Goal: Transaction & Acquisition: Purchase product/service

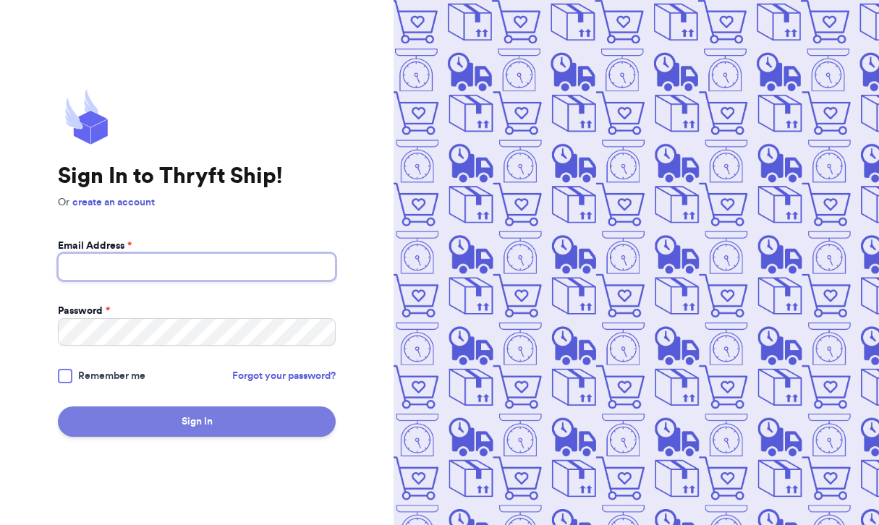
type input "[EMAIL_ADDRESS][DOMAIN_NAME]"
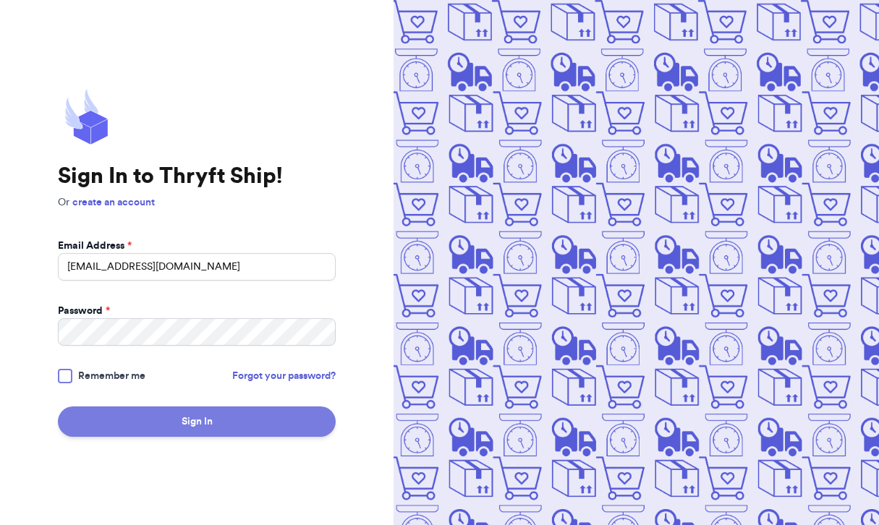
click at [203, 424] on button "Sign In" at bounding box center [197, 422] width 278 height 30
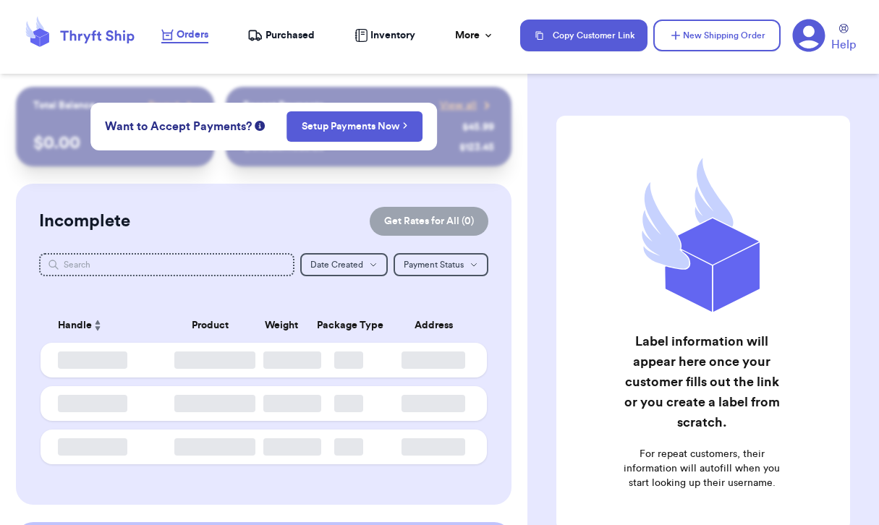
checkbox input "false"
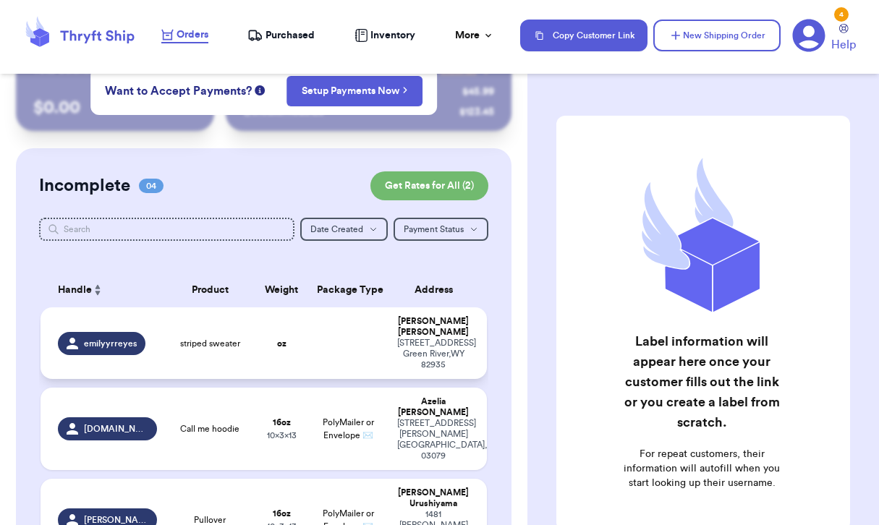
scroll to position [37, 0]
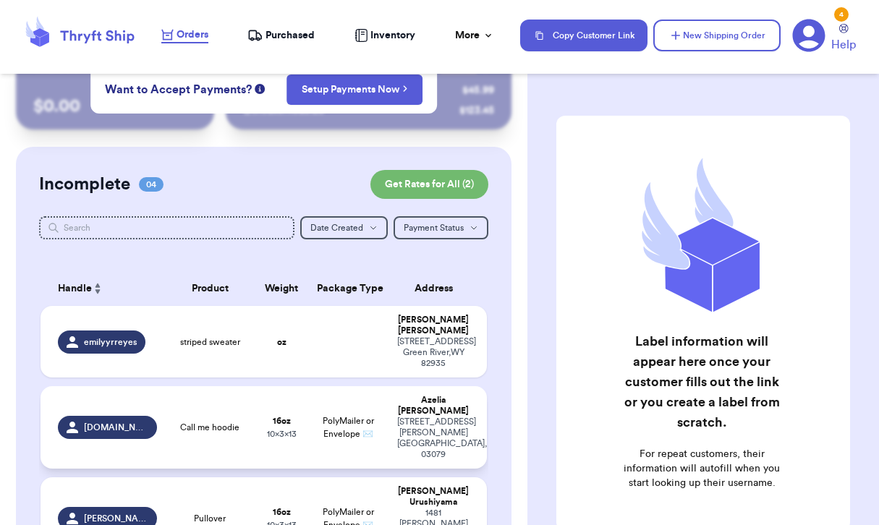
click at [183, 394] on td "Call me hoodie" at bounding box center [210, 427] width 89 height 83
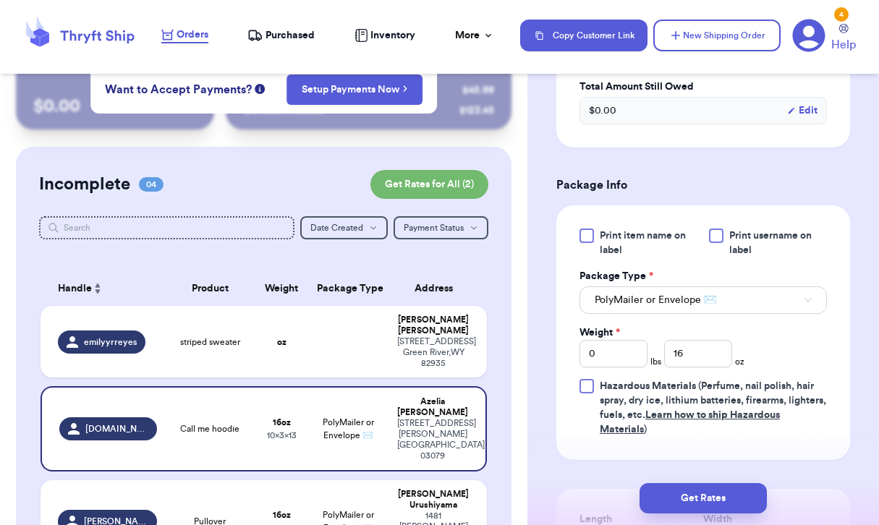
scroll to position [523, 0]
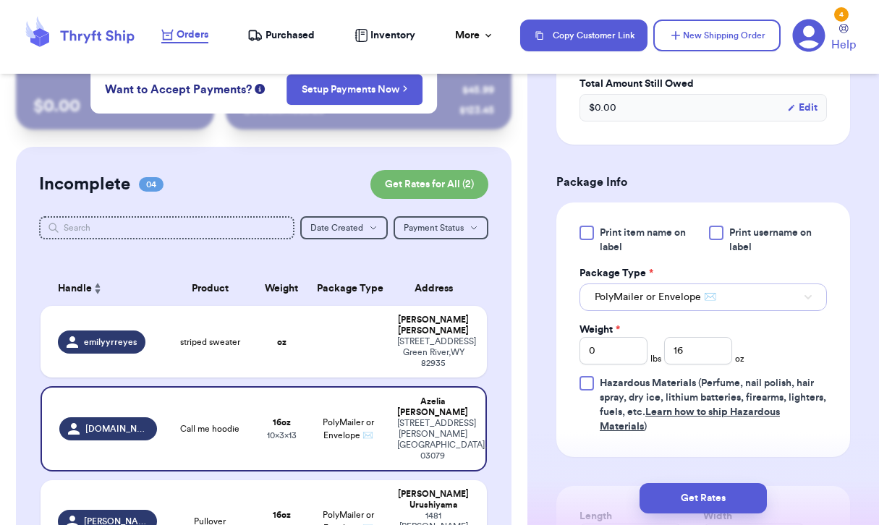
click at [720, 309] on button "PolyMailer or Envelope ✉️" at bounding box center [704, 298] width 248 height 28
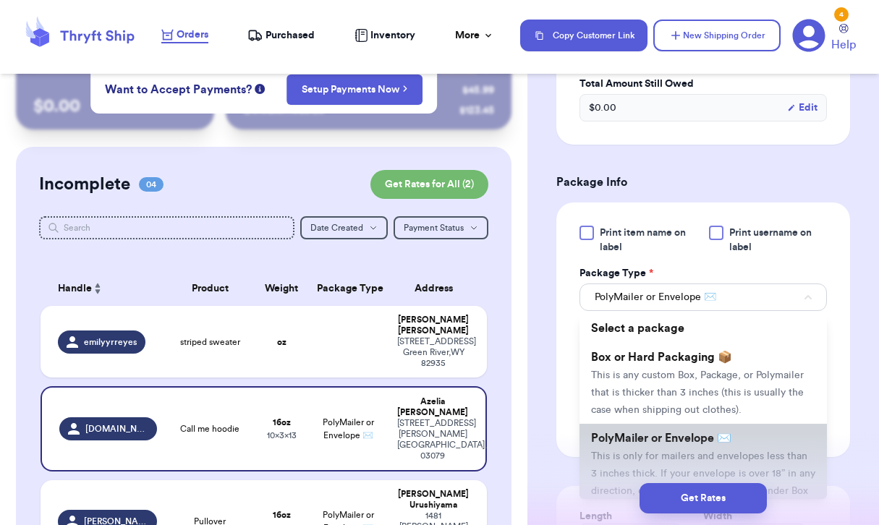
click at [644, 454] on span "This is only for mailers and envelopes less than 3 inches thick. If your envelo…" at bounding box center [703, 483] width 224 height 62
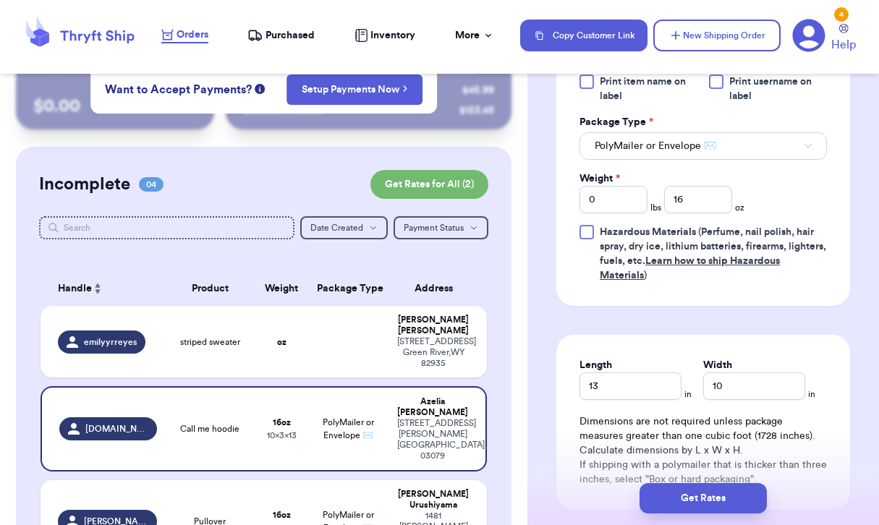
scroll to position [680, 0]
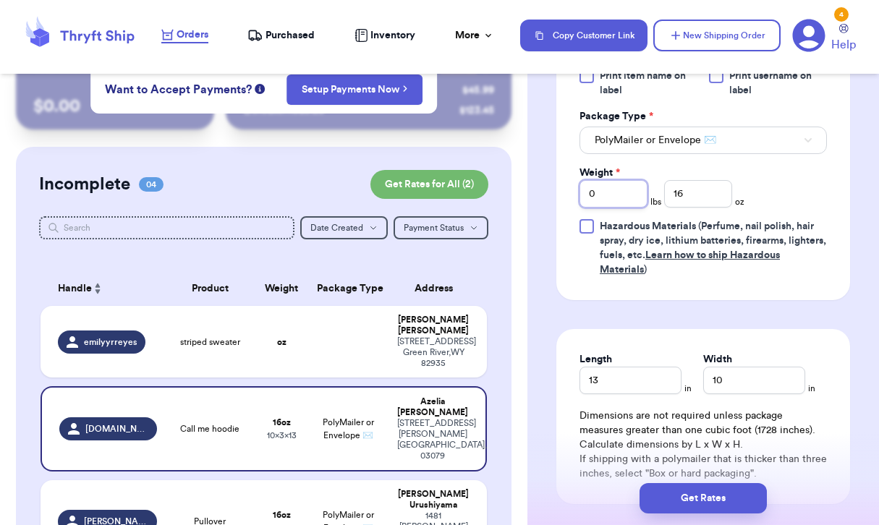
click at [609, 187] on input "0" at bounding box center [614, 194] width 68 height 28
type input "1"
click at [702, 193] on input "16" at bounding box center [698, 194] width 68 height 28
type input "1"
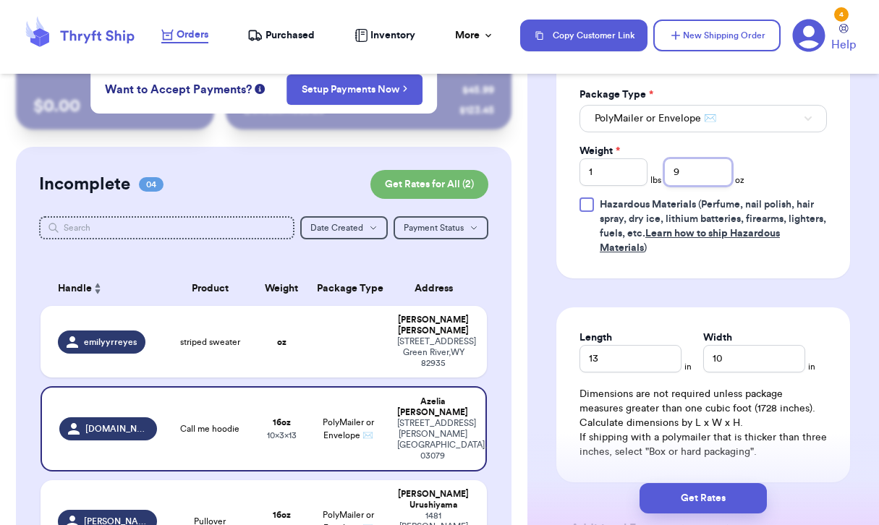
type input "9"
click at [625, 361] on input "13" at bounding box center [631, 359] width 102 height 28
click at [731, 358] on input "10" at bounding box center [754, 359] width 102 height 28
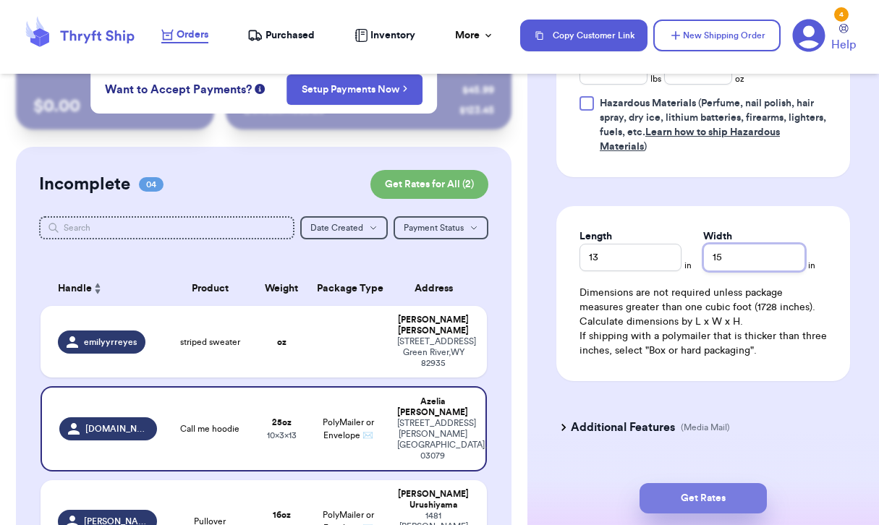
type input "15"
click at [691, 510] on button "Get Rates" at bounding box center [703, 498] width 127 height 30
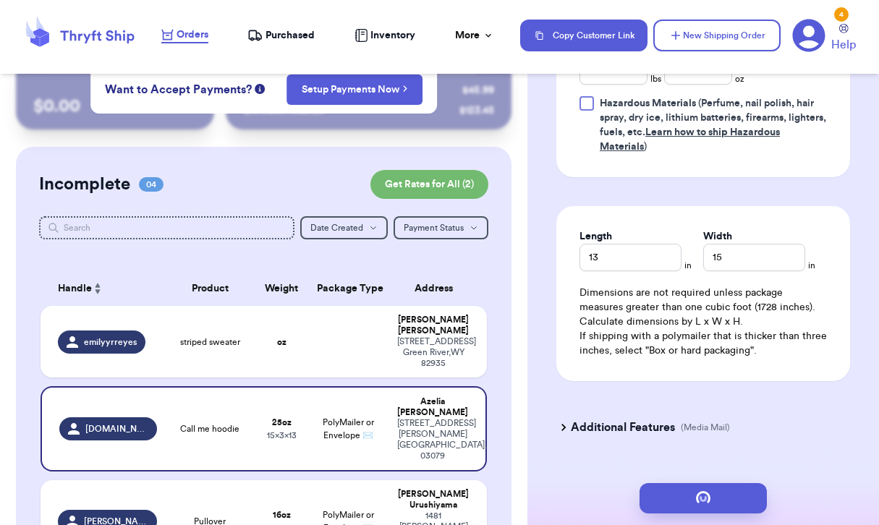
scroll to position [0, 0]
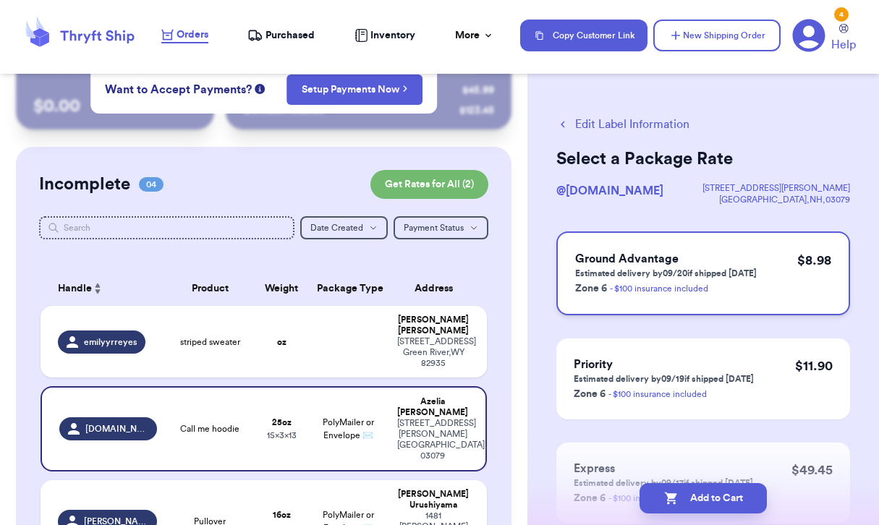
click at [737, 248] on div "Ground Advantage Estimated delivery by 09/20 if shipped [DATE] Zone 6 - $100 in…" at bounding box center [704, 274] width 294 height 84
click at [709, 499] on button "Add to Cart" at bounding box center [703, 498] width 127 height 30
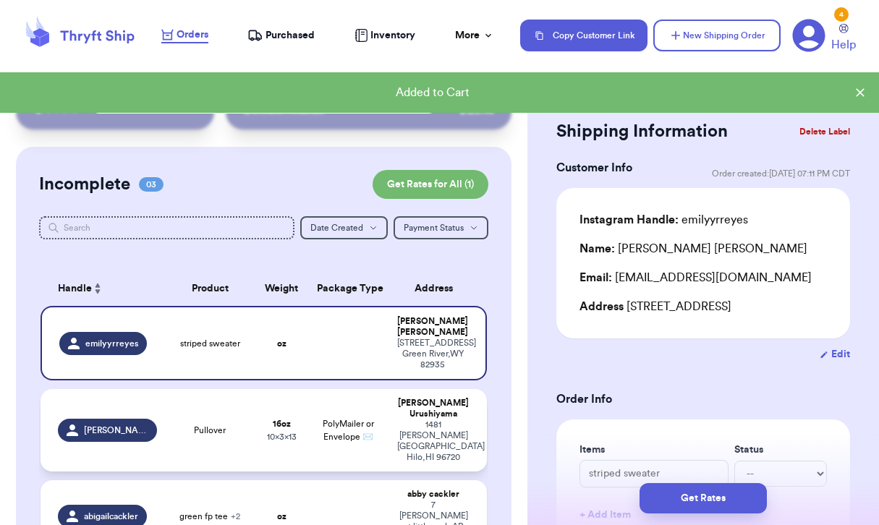
click at [243, 425] on div "Pullover" at bounding box center [210, 431] width 72 height 12
type input "Pullover"
type input "16"
type input "13"
type input "10"
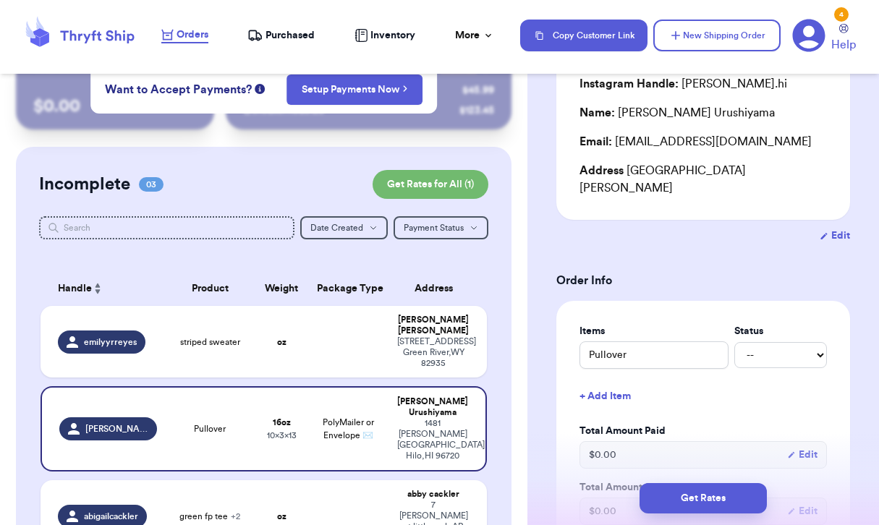
scroll to position [98, 0]
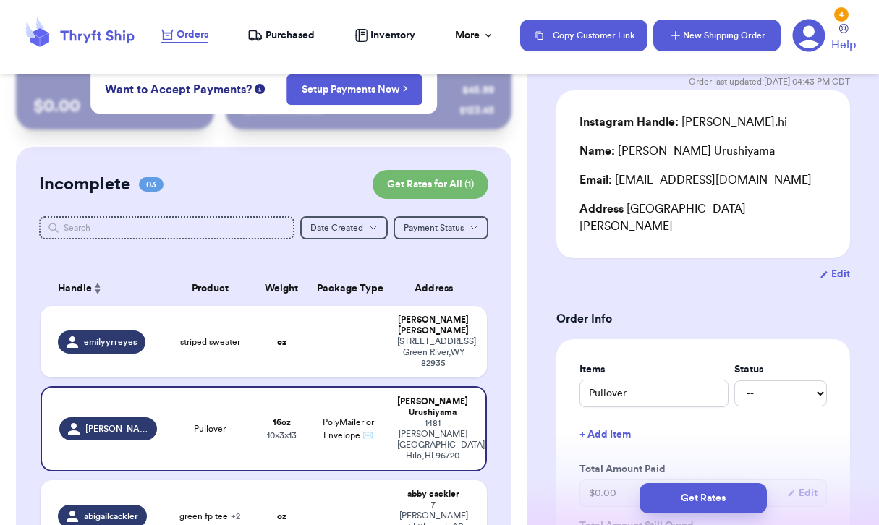
click at [704, 28] on button "New Shipping Order" at bounding box center [717, 36] width 127 height 32
type input "striped sweater"
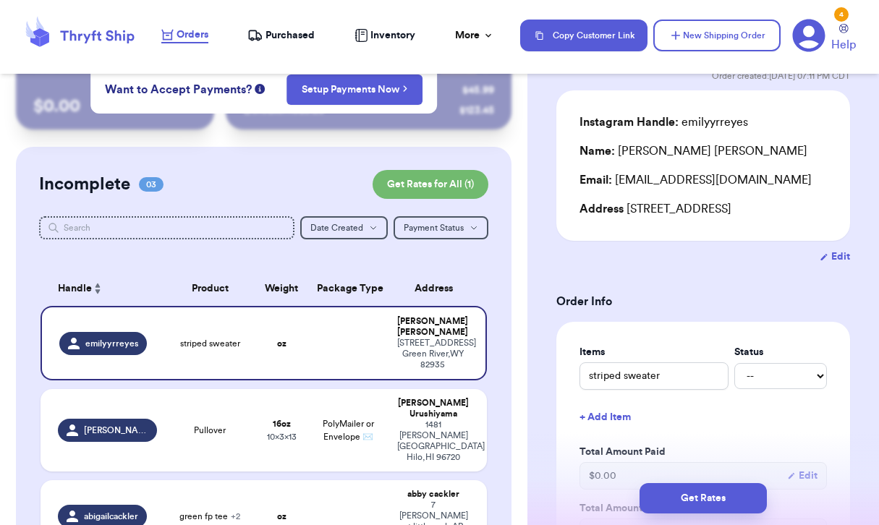
scroll to position [0, 0]
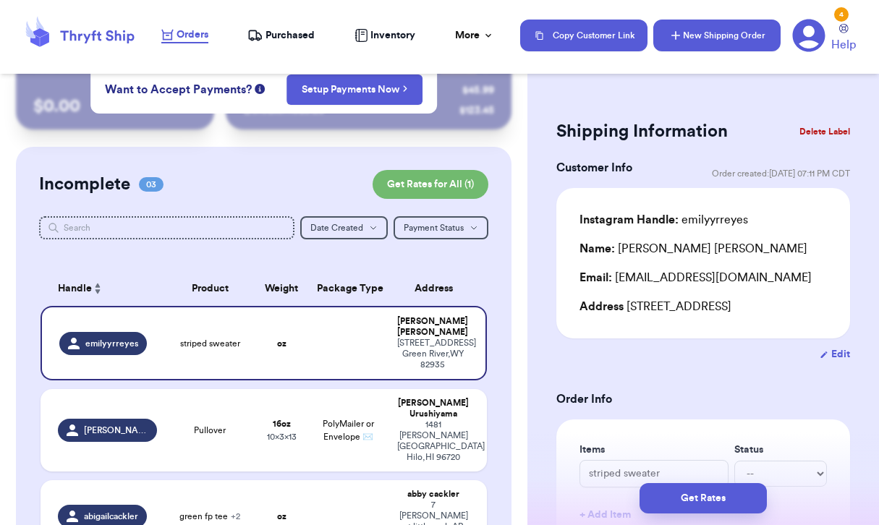
click at [743, 36] on button "New Shipping Order" at bounding box center [717, 36] width 127 height 32
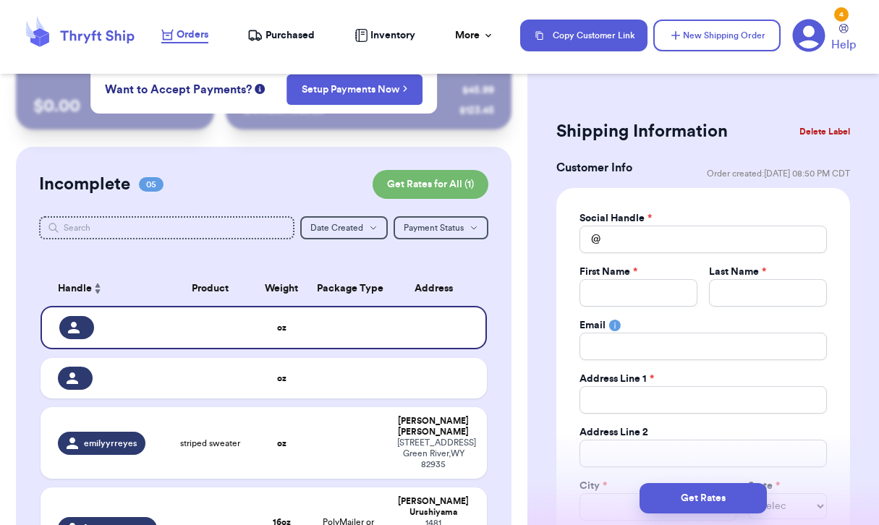
click at [831, 135] on button "Delete Label" at bounding box center [825, 132] width 62 height 32
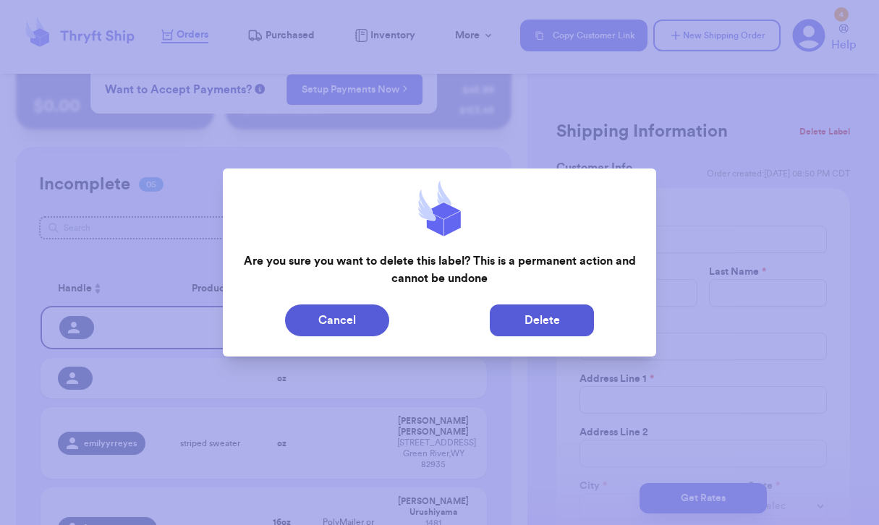
click at [520, 321] on button "Delete" at bounding box center [542, 321] width 104 height 32
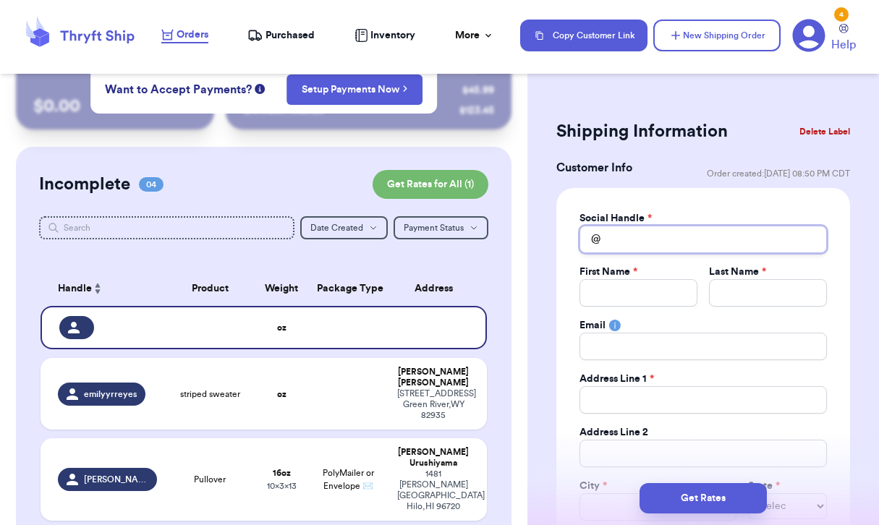
click at [643, 240] on input "Total Amount Paid" at bounding box center [704, 240] width 248 height 28
type input "l"
type input "li"
type input "lin"
type input "[PERSON_NAME]"
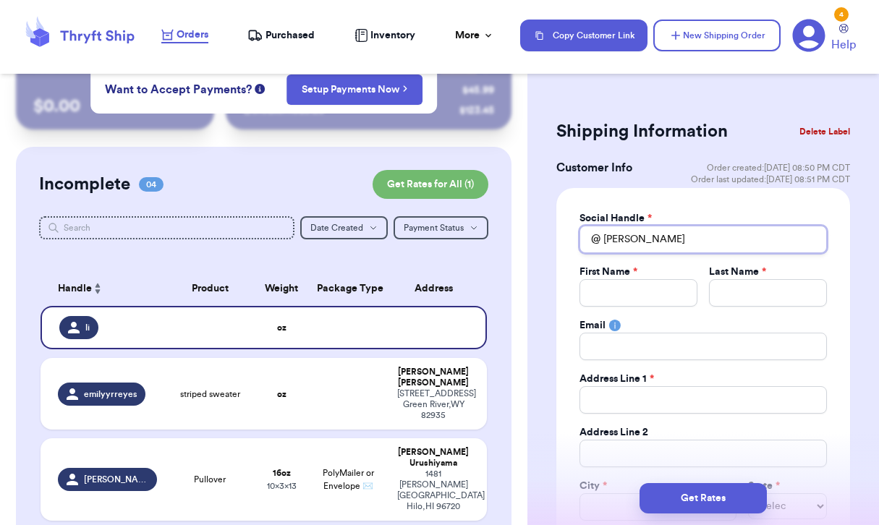
type input "linds"
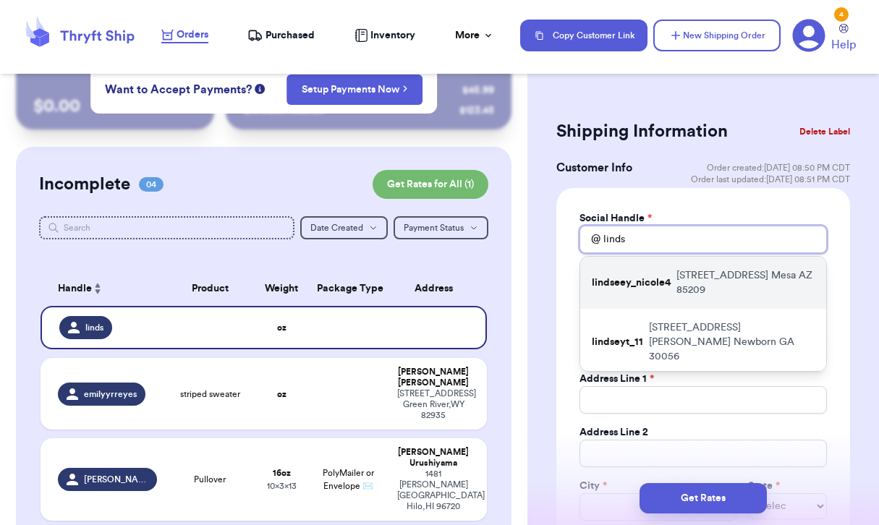
type input "linds"
click at [724, 284] on p "[STREET_ADDRESS]" at bounding box center [746, 282] width 138 height 29
type input "lindseey_nicole4"
type input "[PERSON_NAME]"
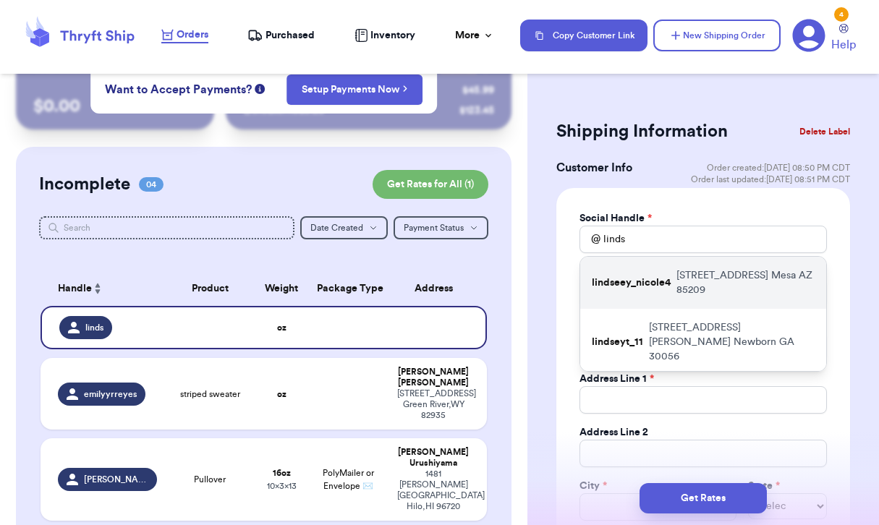
type input "[STREET_ADDRESS]"
type input "Apt 3104"
type input "Mesa"
select select "AZ"
type input "85209"
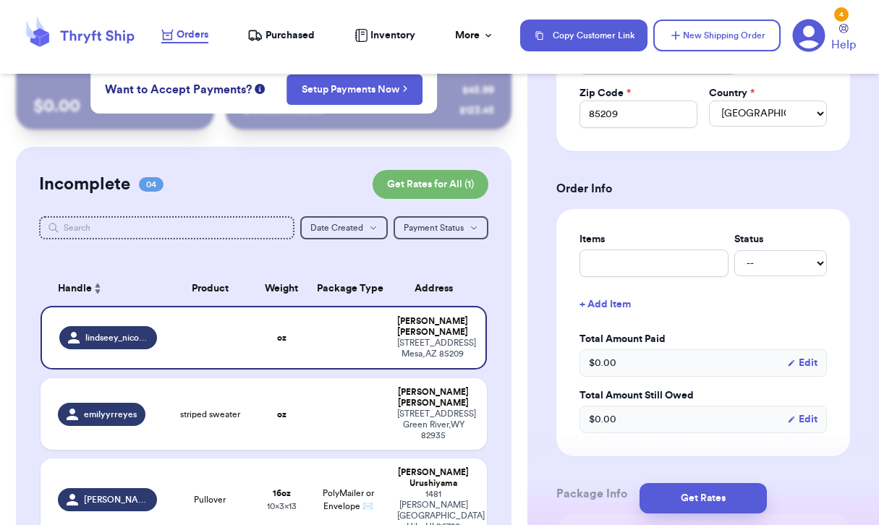
scroll to position [452, 0]
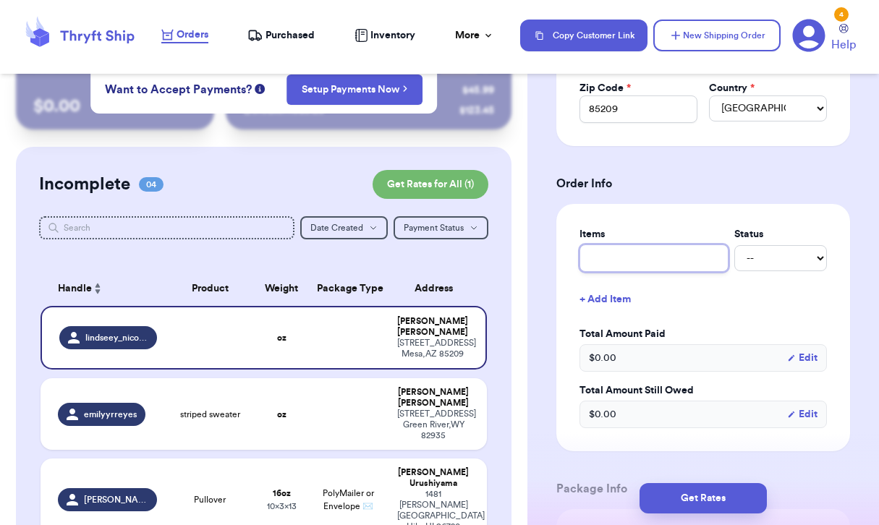
click at [667, 260] on input "text" at bounding box center [654, 259] width 149 height 28
type input "W"
type input "Wr"
type input "Wra"
type input "Wran"
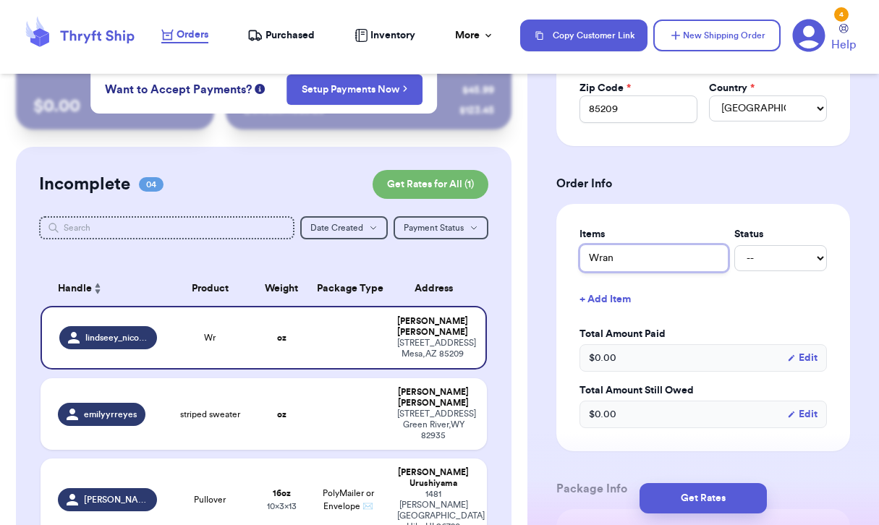
type input "Wrang"
type input "Wrangler Button Down"
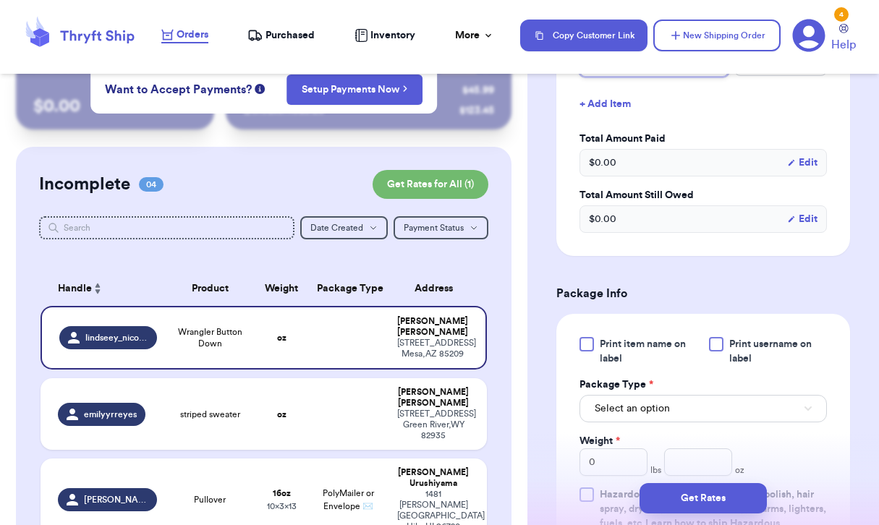
scroll to position [648, 0]
click at [647, 407] on span "Select an option" at bounding box center [632, 408] width 75 height 14
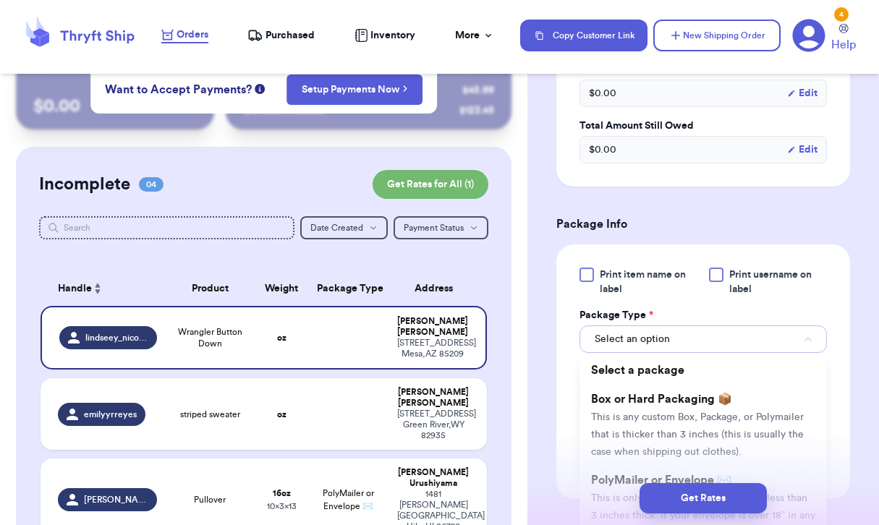
scroll to position [730, 0]
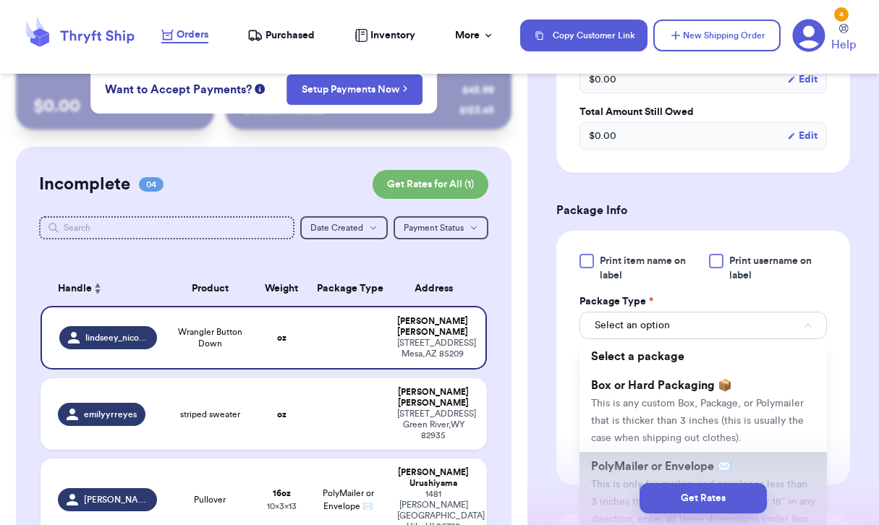
click at [621, 468] on span "PolyMailer or Envelope ✉️" at bounding box center [661, 467] width 140 height 12
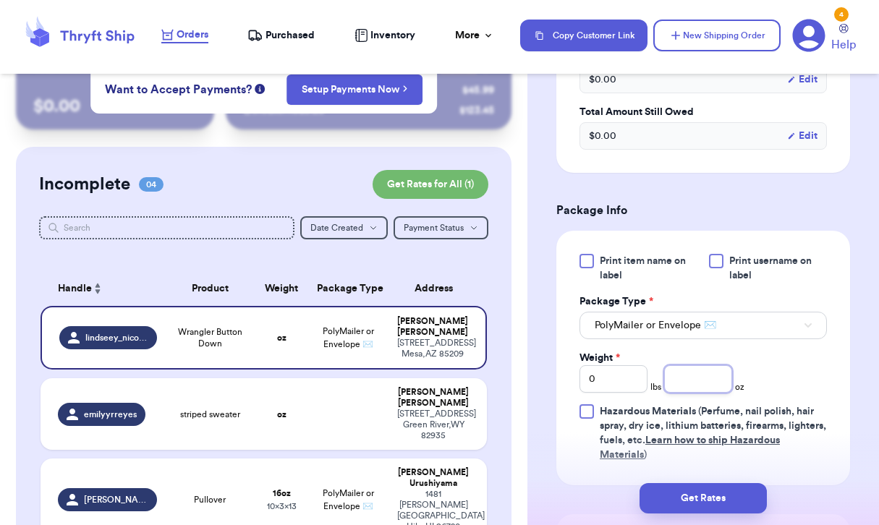
click at [675, 386] on input "number" at bounding box center [698, 379] width 68 height 28
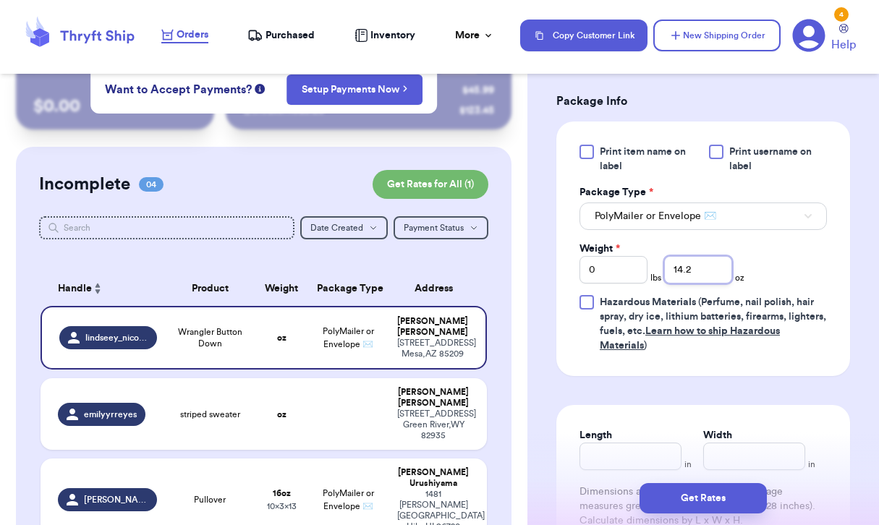
scroll to position [849, 0]
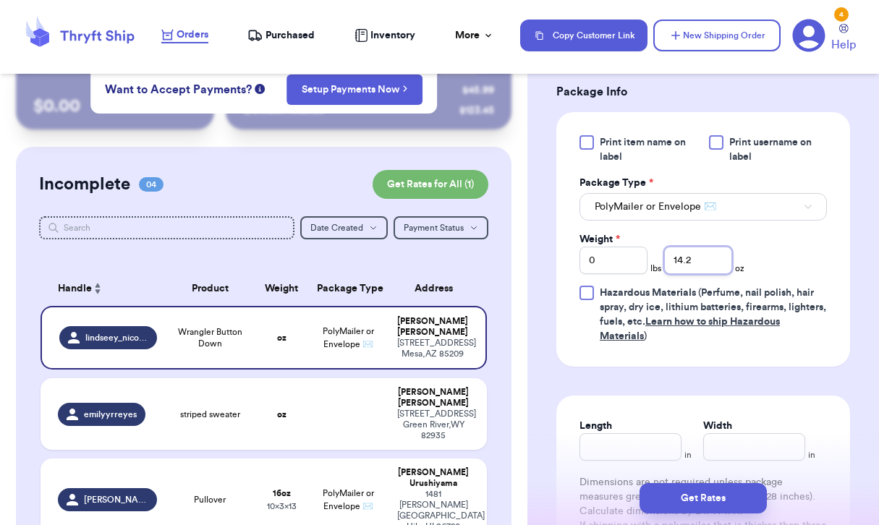
type input "14.2"
click at [611, 461] on input "Length" at bounding box center [631, 448] width 102 height 28
type input "13"
click at [730, 448] on input "Width *" at bounding box center [754, 448] width 102 height 28
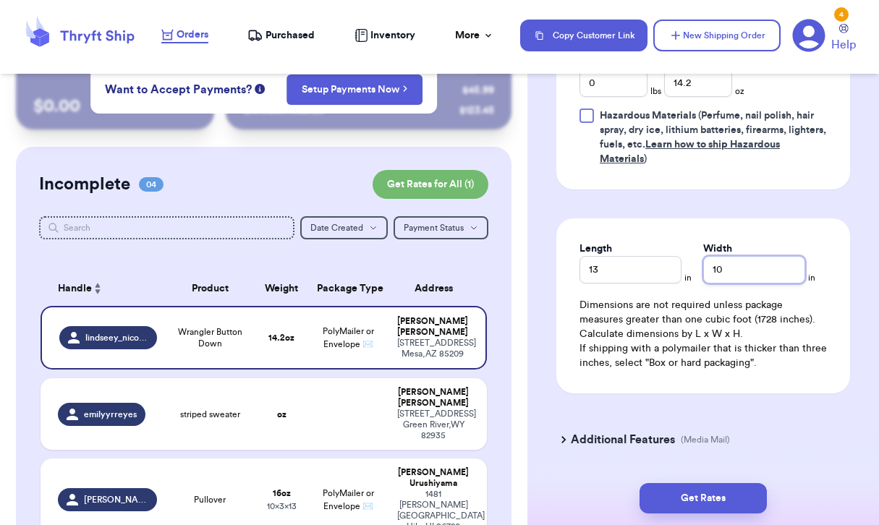
scroll to position [1050, 0]
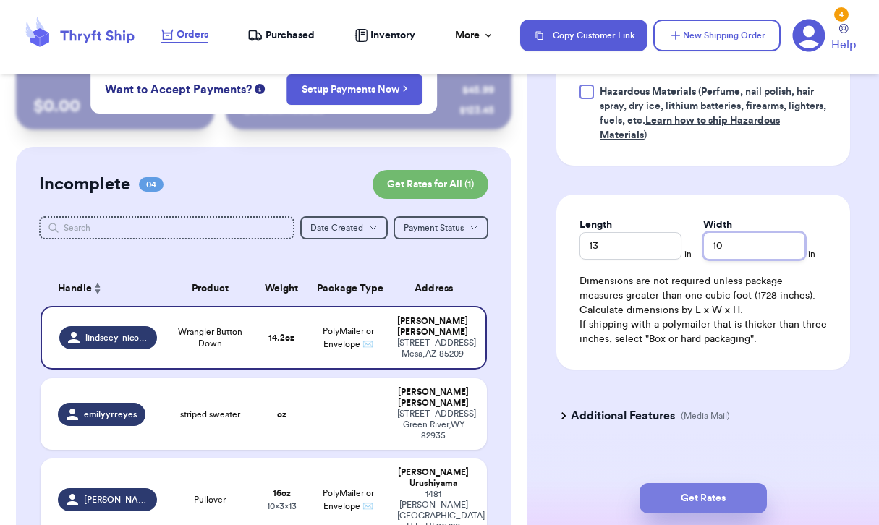
type input "10"
click at [688, 490] on button "Get Rates" at bounding box center [703, 498] width 127 height 30
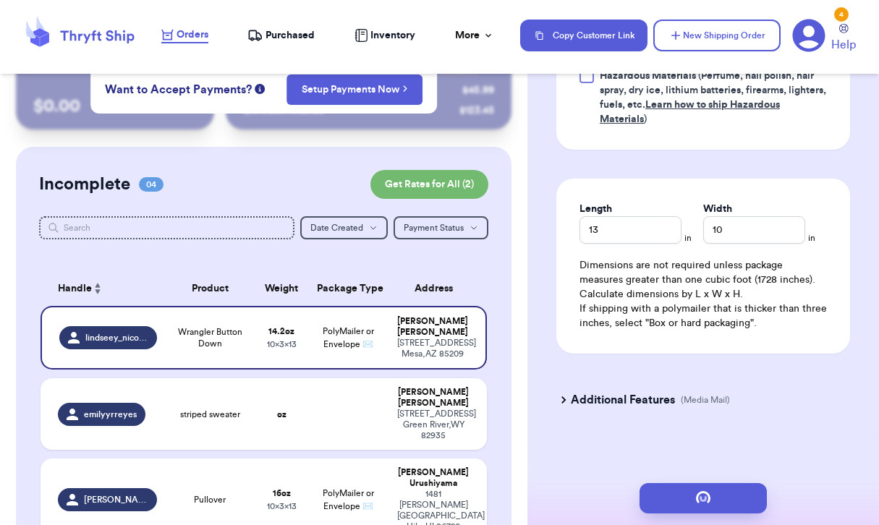
scroll to position [0, 0]
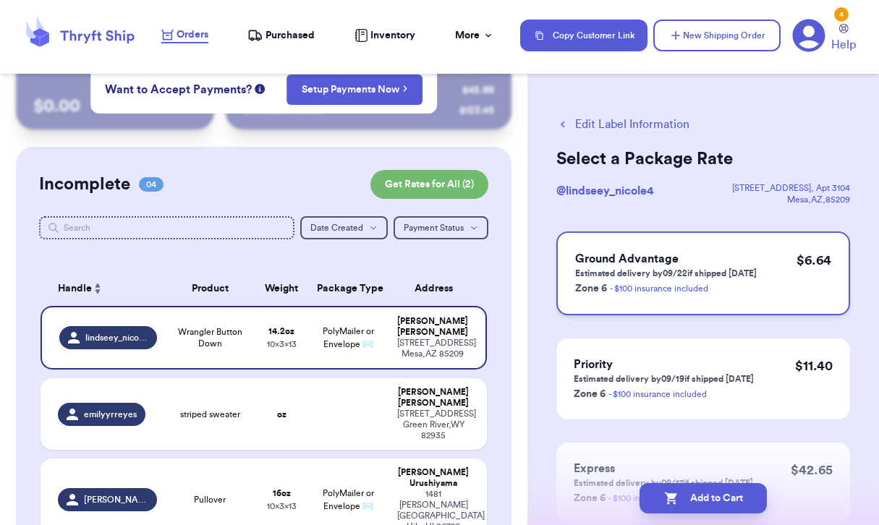
click at [728, 255] on h3 "Ground Advantage" at bounding box center [666, 258] width 182 height 17
click at [712, 496] on button "Add to Cart" at bounding box center [703, 498] width 127 height 30
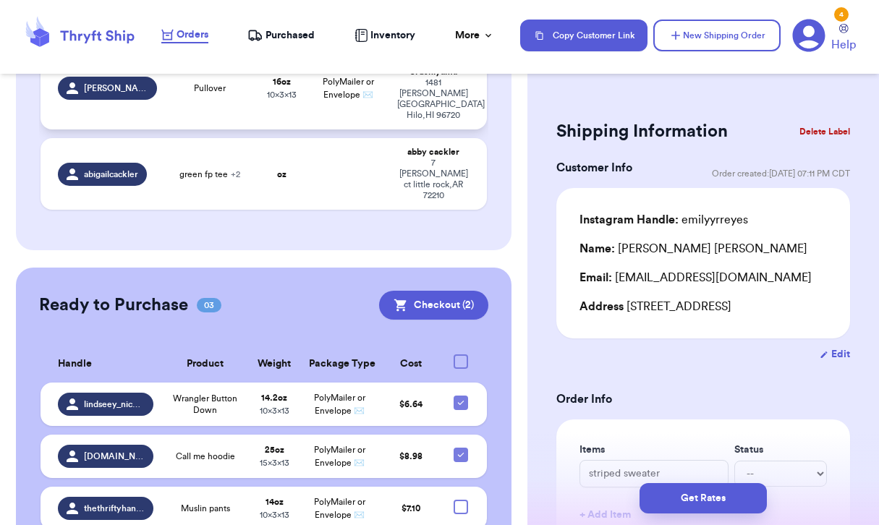
scroll to position [386, 0]
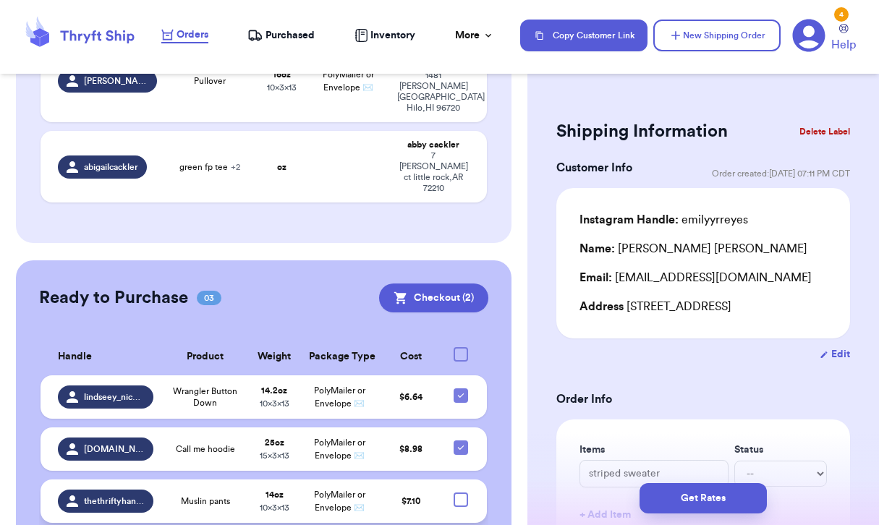
click at [199, 485] on td "Muslin pants" at bounding box center [205, 501] width 87 height 43
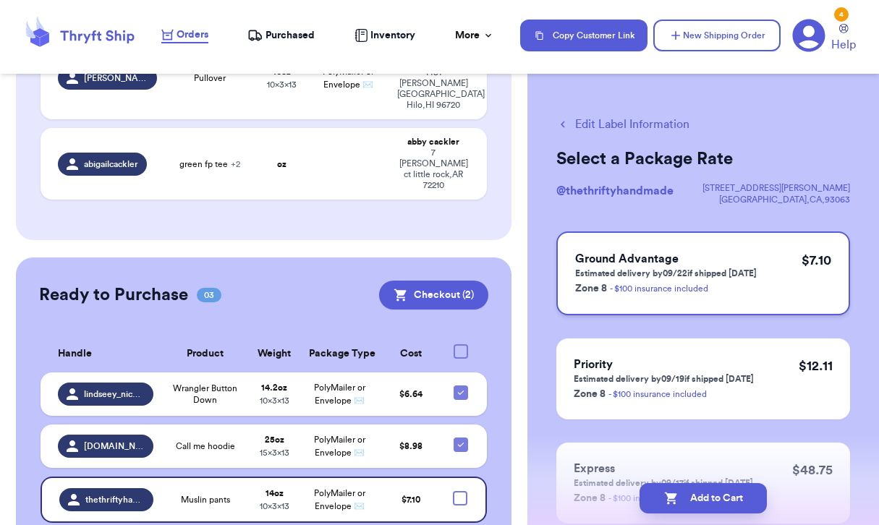
click at [736, 255] on h3 "Ground Advantage" at bounding box center [666, 258] width 182 height 17
click at [636, 119] on button "Edit Label Information" at bounding box center [623, 124] width 133 height 17
checkbox input "true"
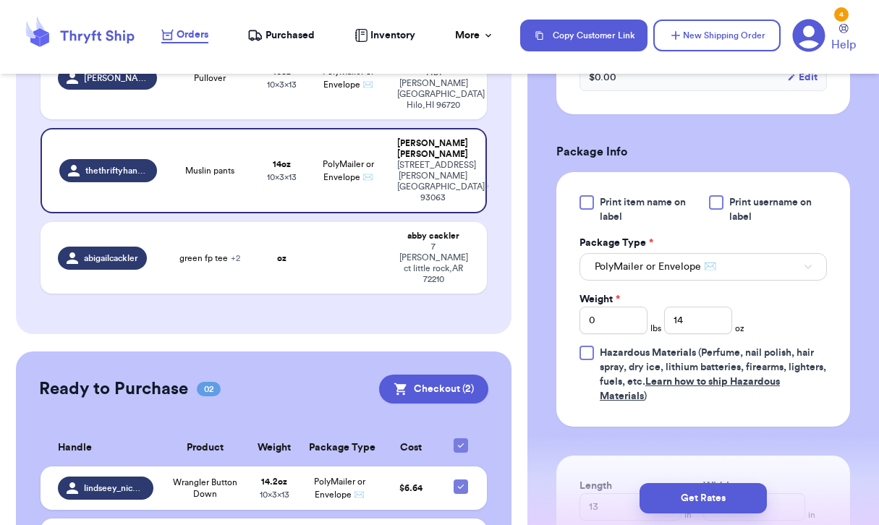
scroll to position [551, 0]
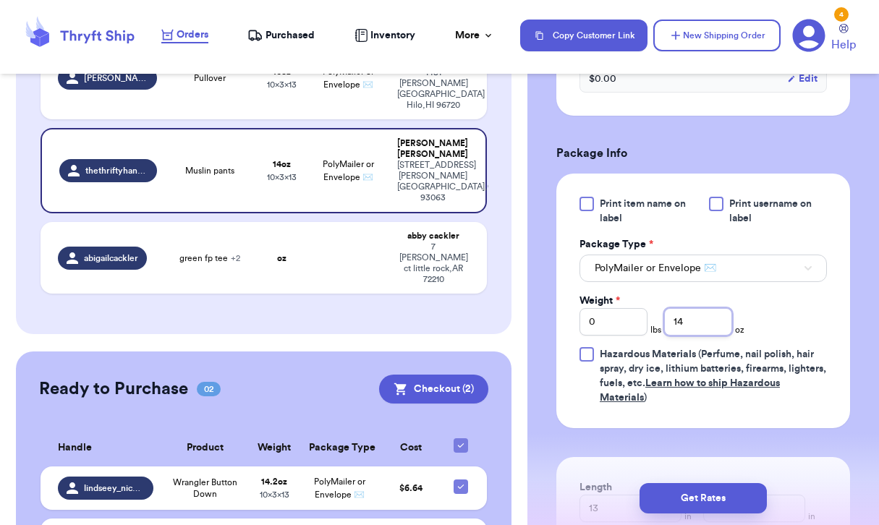
click at [711, 336] on input "14" at bounding box center [698, 322] width 68 height 28
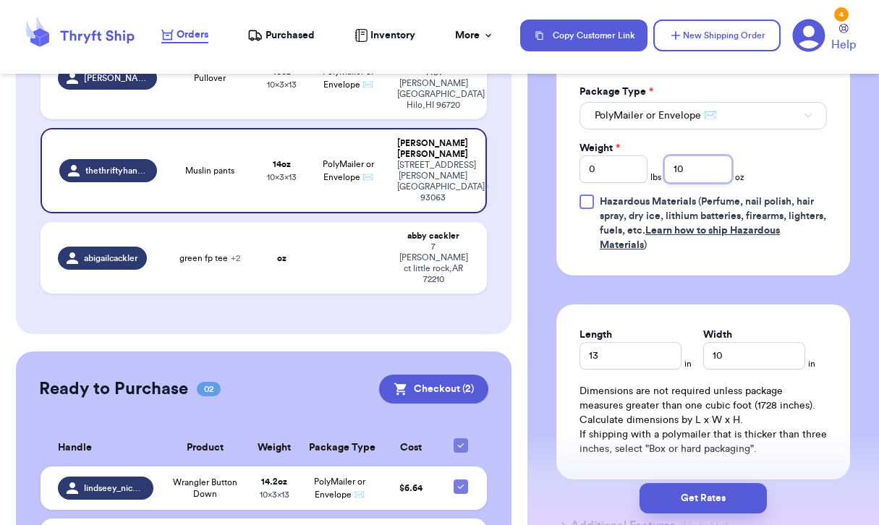
scroll to position [853, 0]
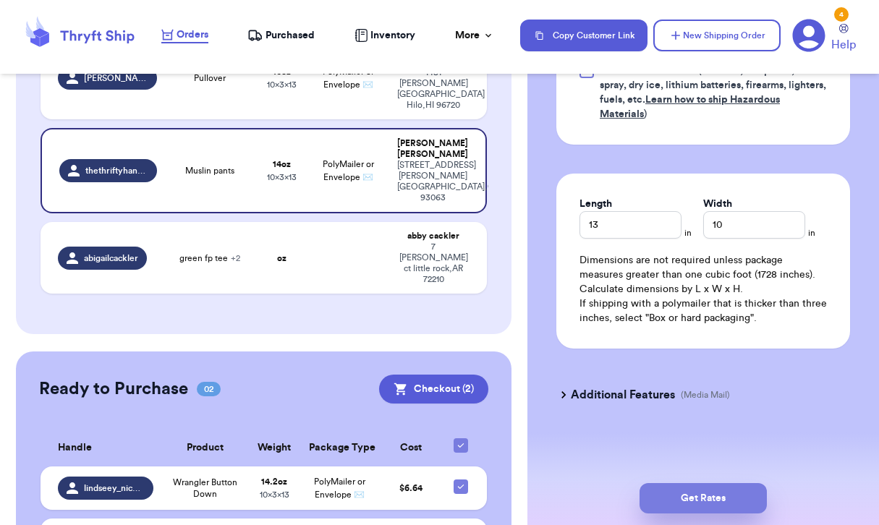
type input "10"
click at [691, 494] on button "Get Rates" at bounding box center [703, 498] width 127 height 30
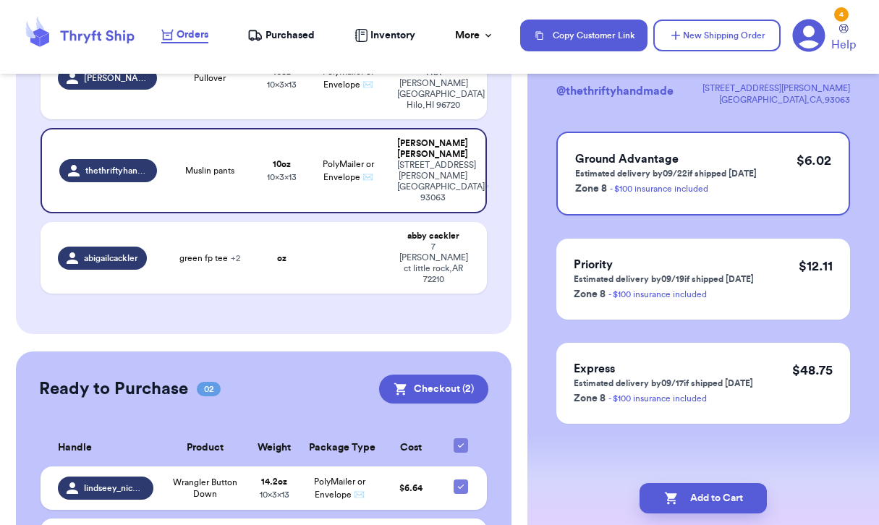
scroll to position [0, 0]
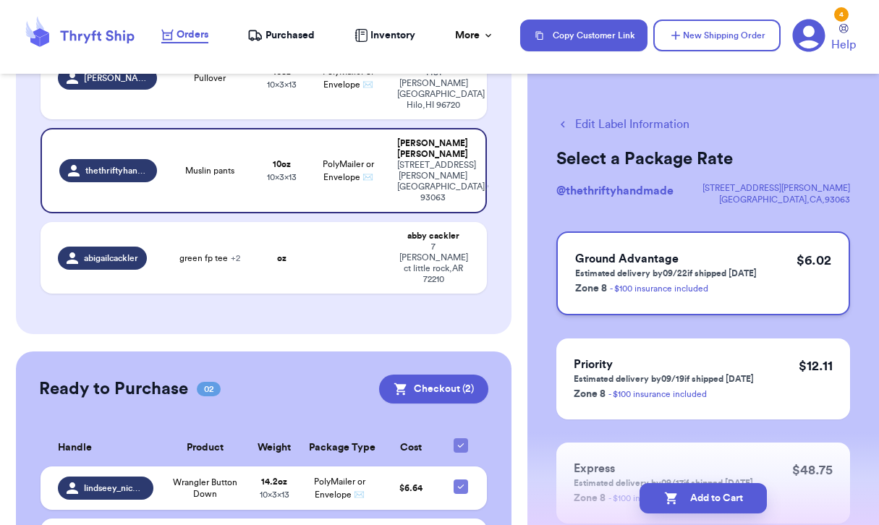
click at [744, 267] on div "Ground Advantage Estimated delivery by 09/22 if shipped [DATE] Zone 8 - $100 in…" at bounding box center [666, 273] width 182 height 46
click at [716, 499] on button "Add to Cart" at bounding box center [703, 498] width 127 height 30
checkbox input "true"
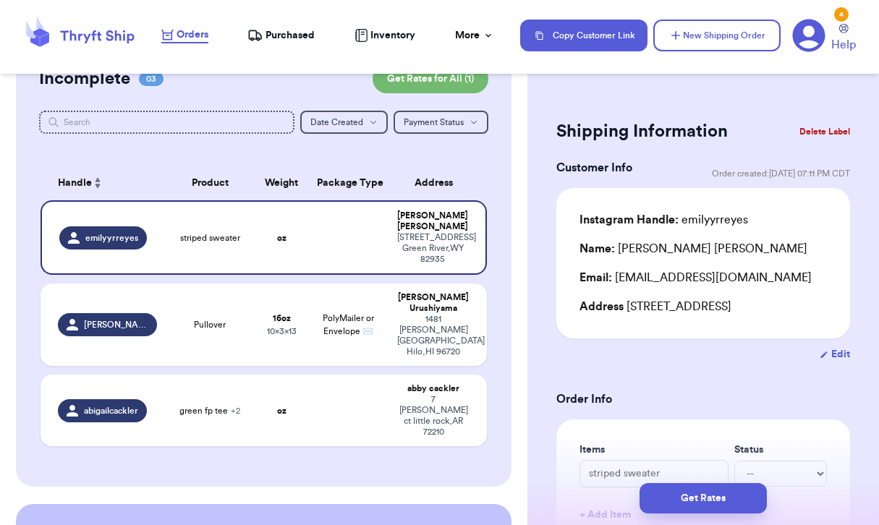
scroll to position [122, 0]
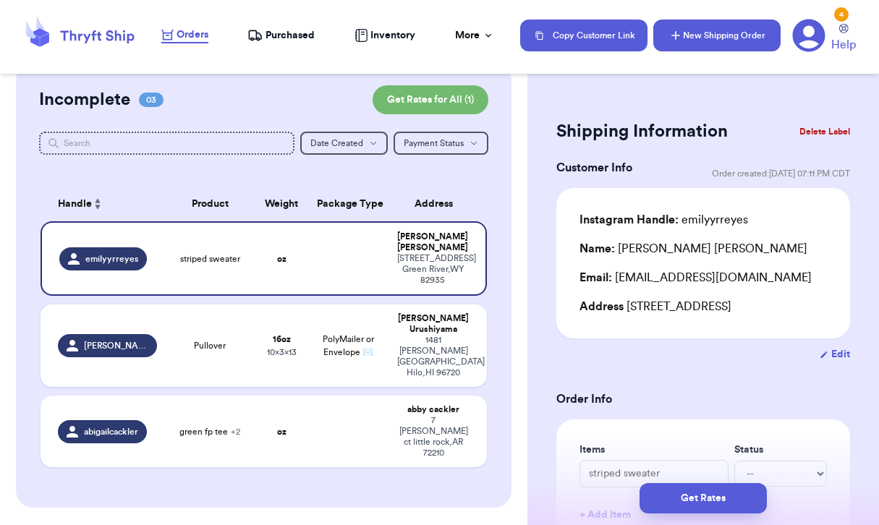
click at [711, 35] on button "New Shipping Order" at bounding box center [717, 36] width 127 height 32
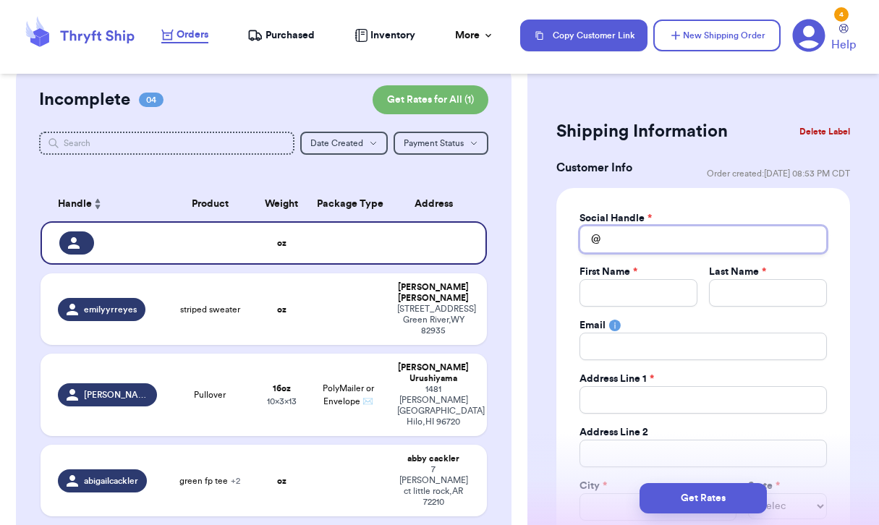
click at [642, 238] on input "Total Amount Paid" at bounding box center [704, 240] width 248 height 28
type input "i"
type input "iv"
type input "ive"
type input "[PERSON_NAME]"
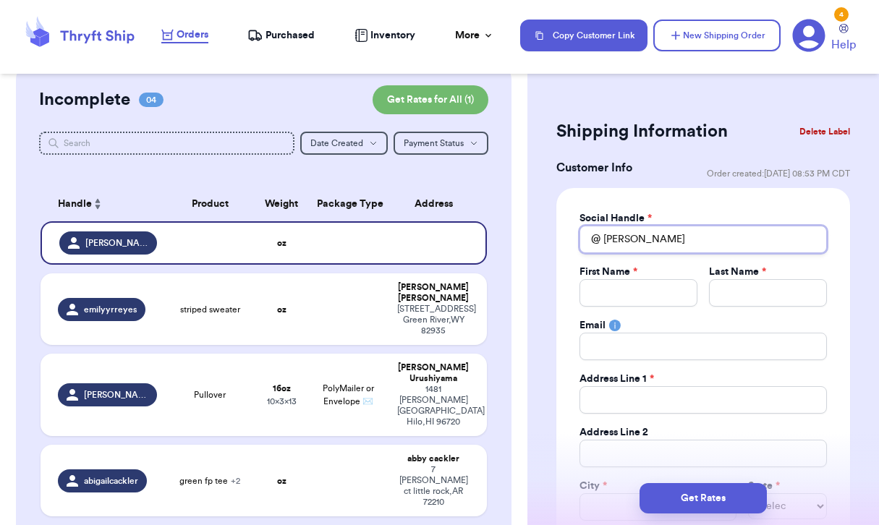
type input "iveya"
type input "iveyad"
type input "iveyadr"
type input "iveyadri"
type input "iveyadria"
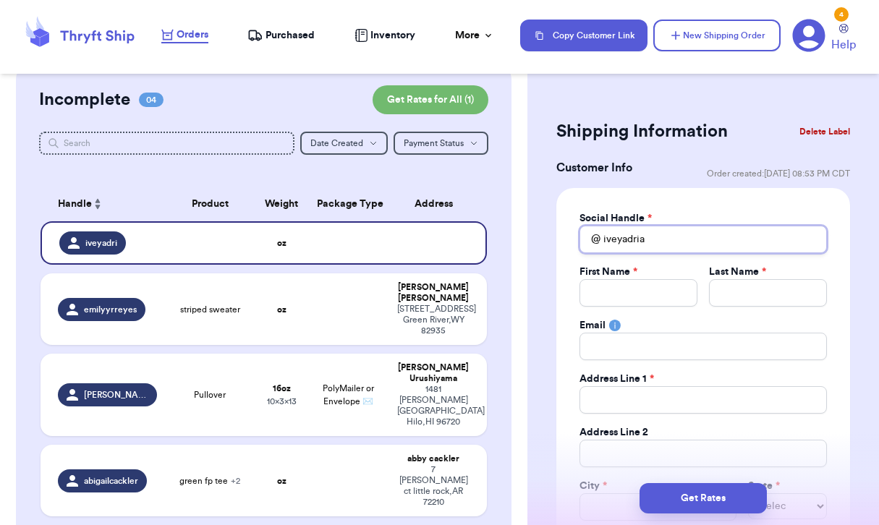
type input "iveyadrian"
type input "iveyadriann"
type input "iveyadrianna"
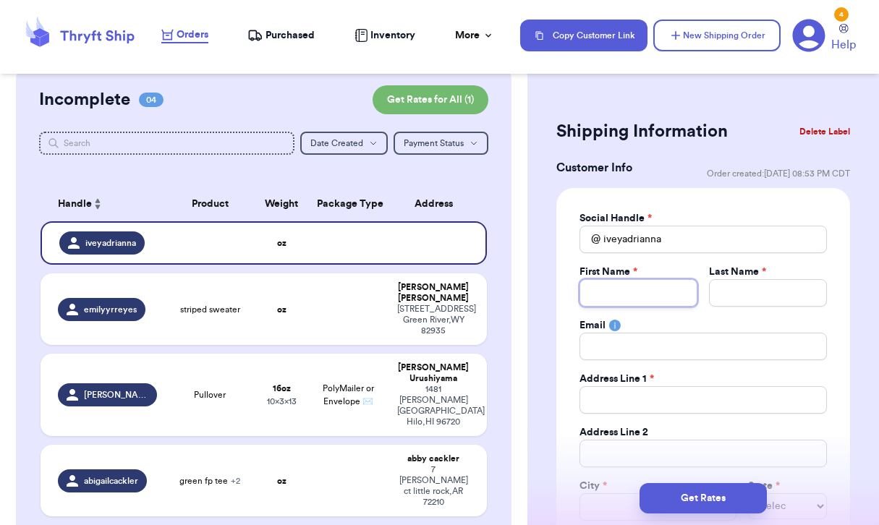
click at [638, 292] on input "Total Amount Paid" at bounding box center [639, 293] width 118 height 28
type input "I"
type input "Iv"
type input "Ive"
type input "[PERSON_NAME]"
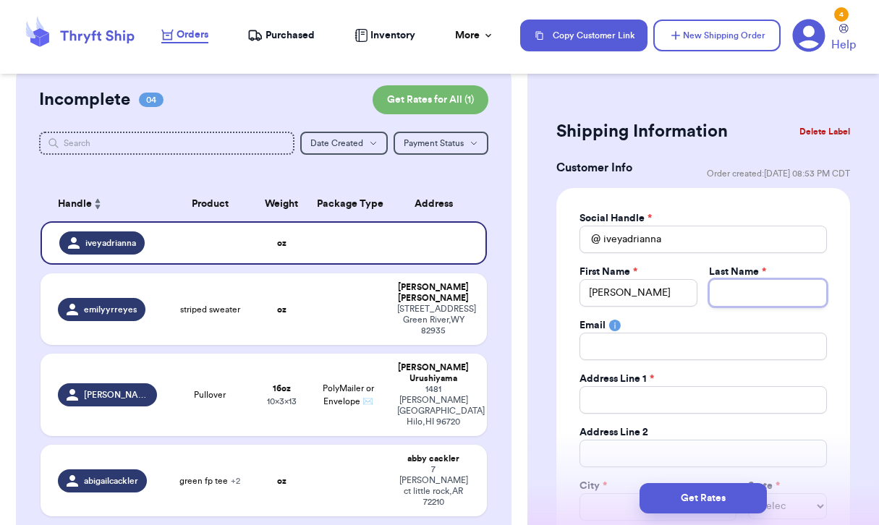
click at [786, 297] on input "Total Amount Paid" at bounding box center [768, 293] width 118 height 28
type input "W"
type input "Wi"
type input "Wil"
type input "Will"
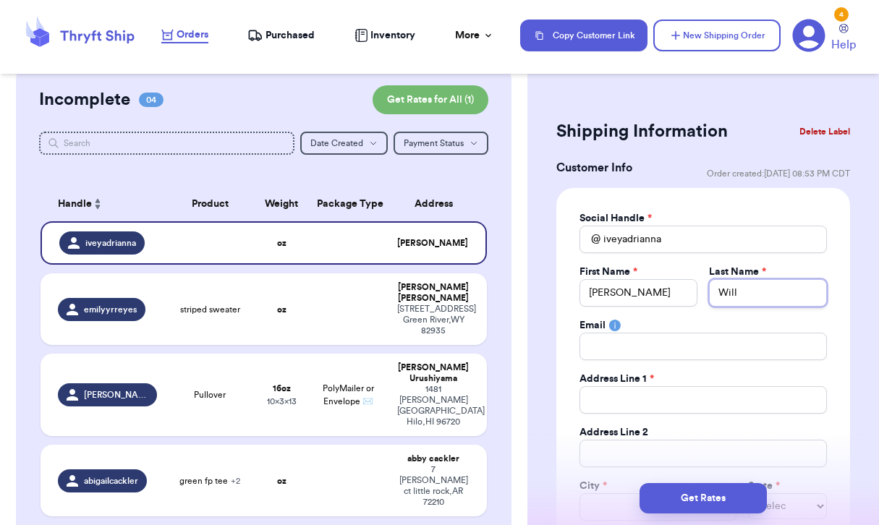
type input "[PERSON_NAME]"
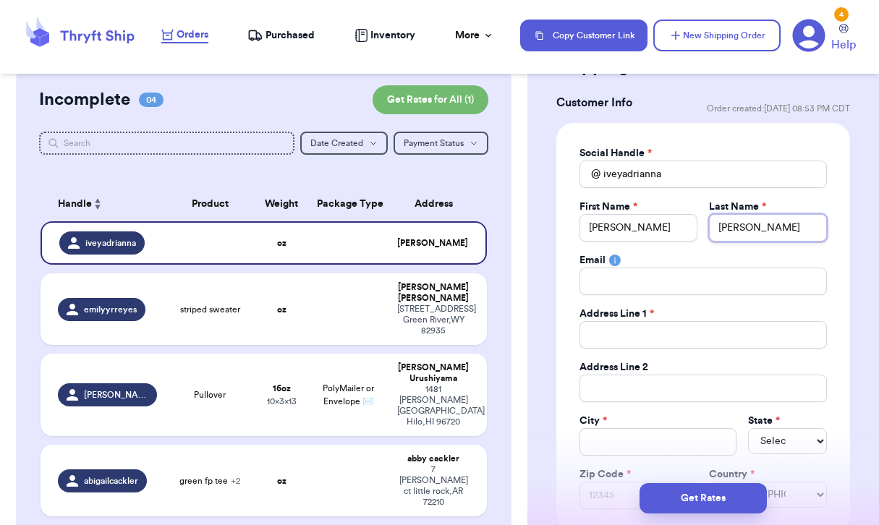
scroll to position [80, 0]
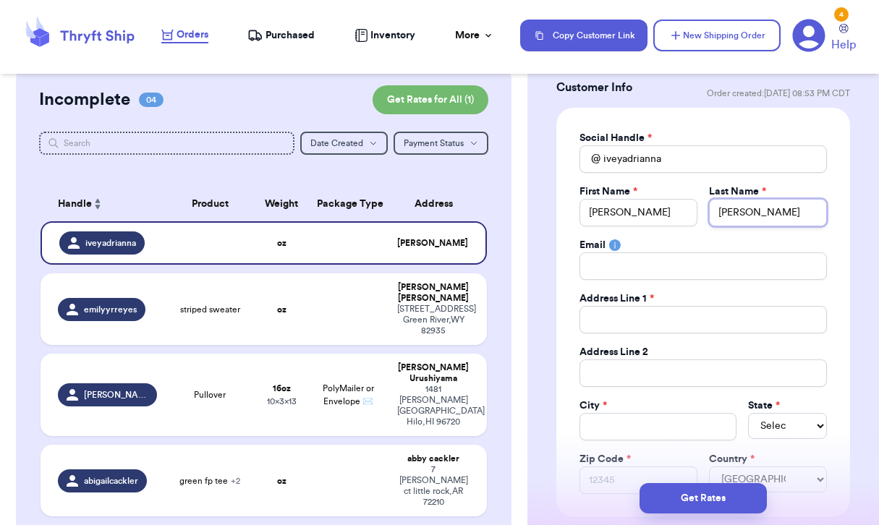
type input "[PERSON_NAME]"
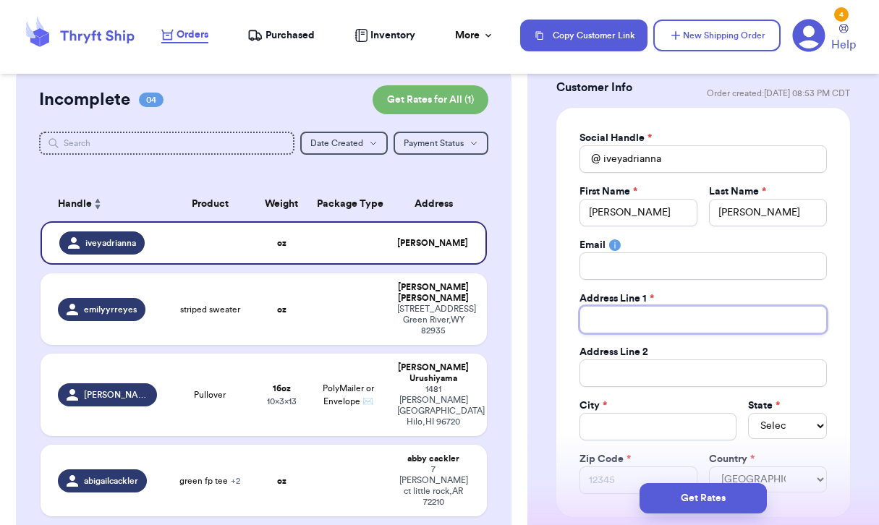
click at [651, 320] on input "Total Amount Paid" at bounding box center [704, 320] width 248 height 28
paste input "10153 British Ct"
type input "10153 British Ct"
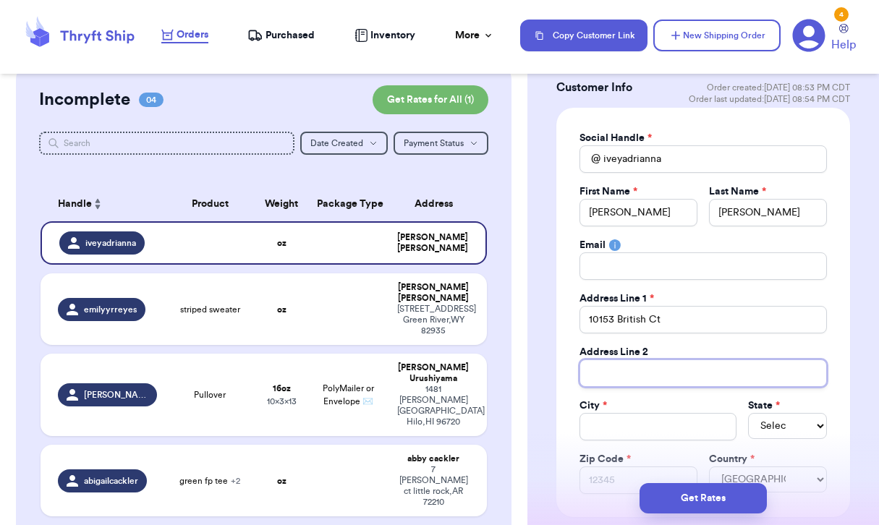
click at [642, 371] on input "Total Amount Paid" at bounding box center [704, 374] width 248 height 28
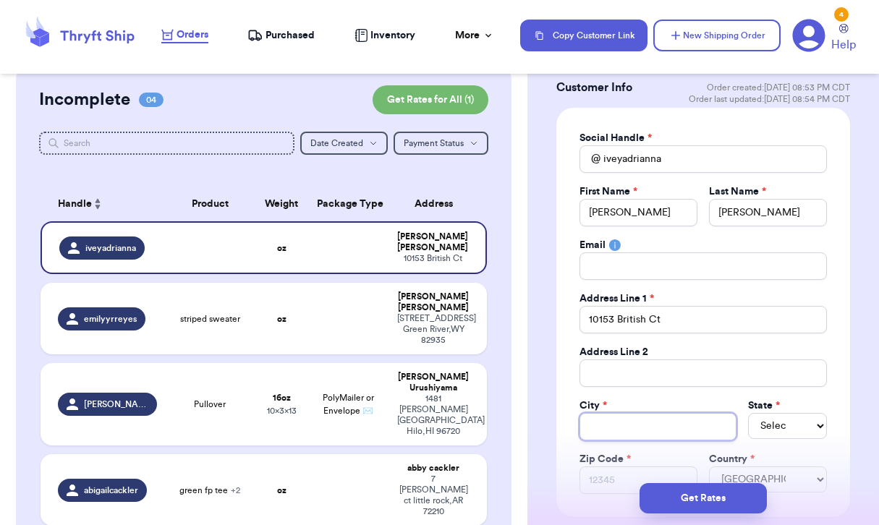
click at [586, 420] on input "Total Amount Paid" at bounding box center [658, 427] width 157 height 28
paste input "Semmes"
type input "Semmes"
click at [787, 431] on select "Select AL AK AZ AR CA CO [GEOGRAPHIC_DATA] DE DC [GEOGRAPHIC_DATA] [GEOGRAPHIC_…" at bounding box center [787, 426] width 79 height 26
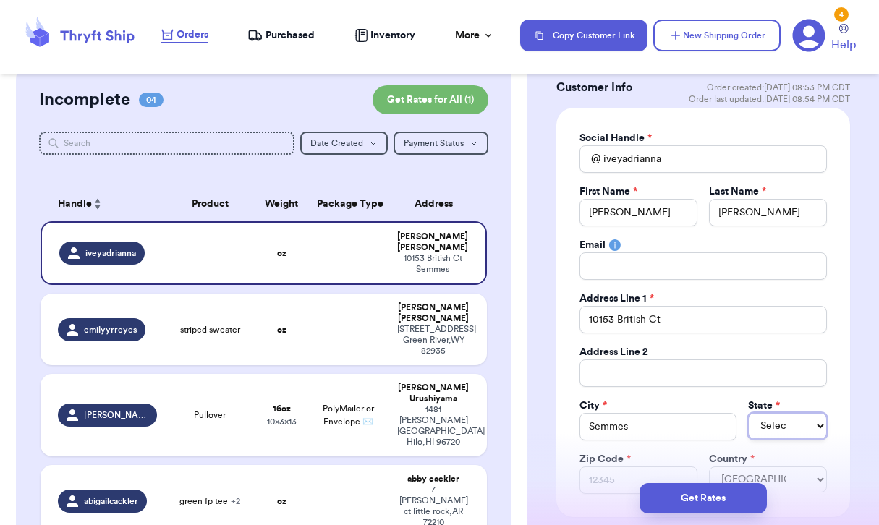
select select "AL"
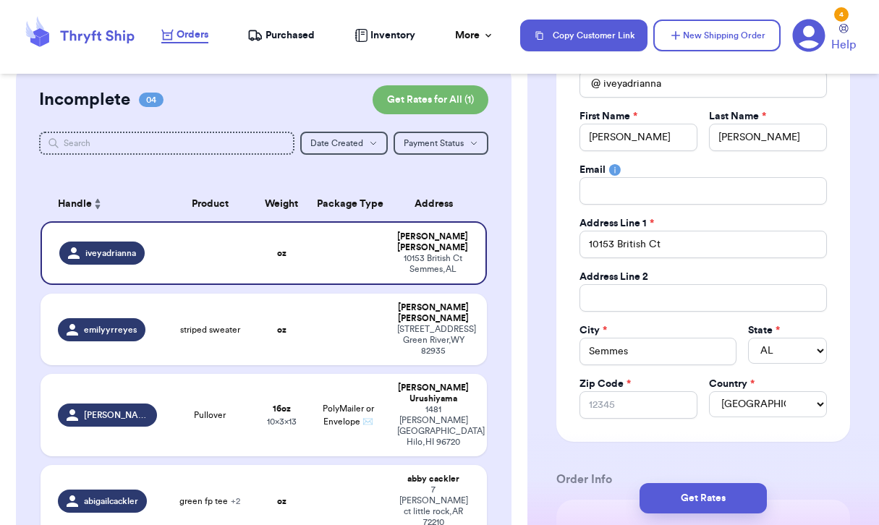
click at [657, 391] on div "Zip Code *" at bounding box center [639, 384] width 118 height 14
click at [623, 393] on input "Zip Code *" at bounding box center [639, 406] width 118 height 28
paste input "36575"
type input "36575"
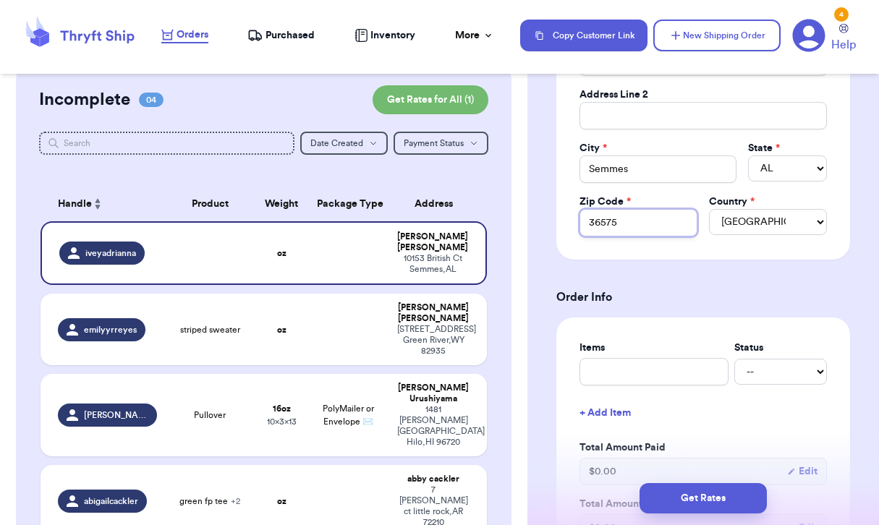
scroll to position [362, 0]
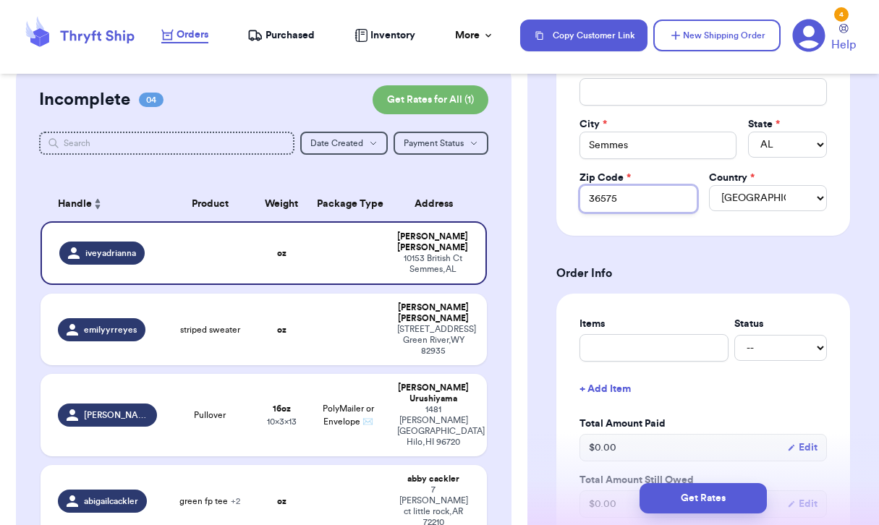
type input "36575"
click at [696, 341] on input "text" at bounding box center [654, 348] width 149 height 28
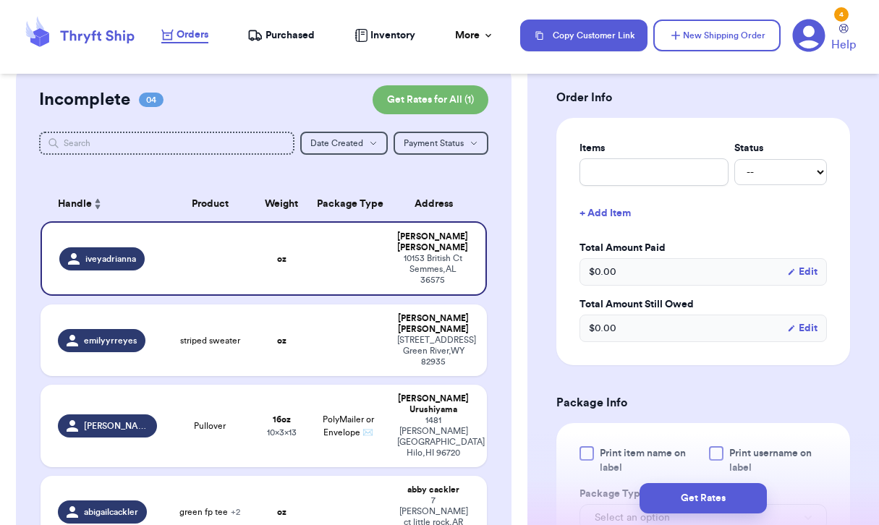
click at [669, 403] on h3 "Package Info" at bounding box center [704, 402] width 294 height 17
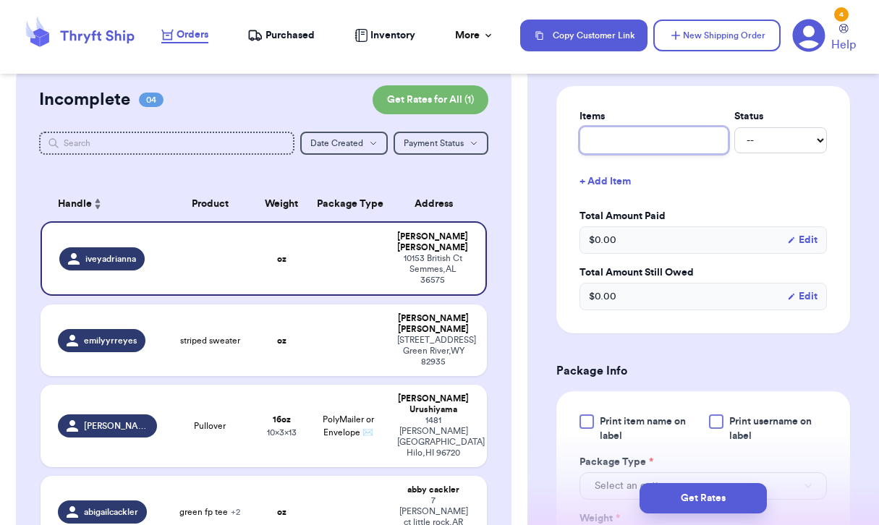
click at [629, 142] on input "text" at bounding box center [654, 141] width 149 height 28
type input "B"
type input "Ba"
type input "Bab"
type input "Baby"
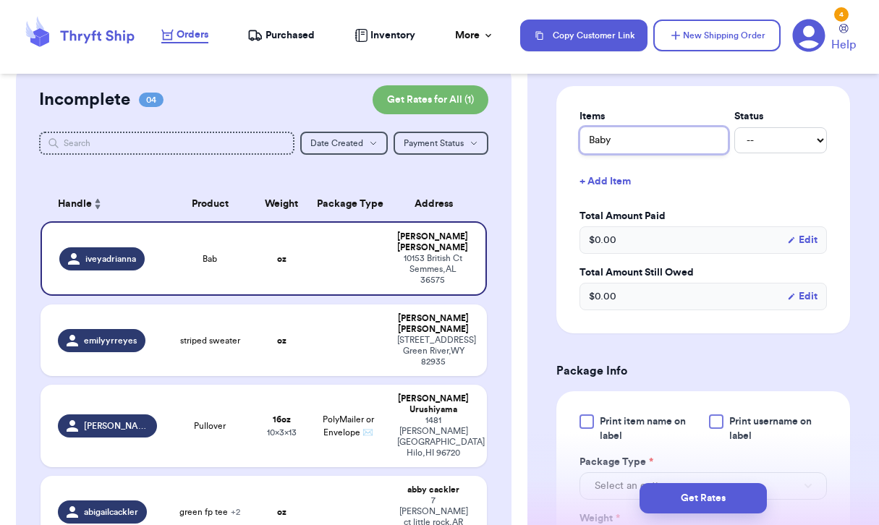
type input "Baby"
type input "Baby c"
type input "Baby cl"
type input "Baby clo"
type input "Baby clot"
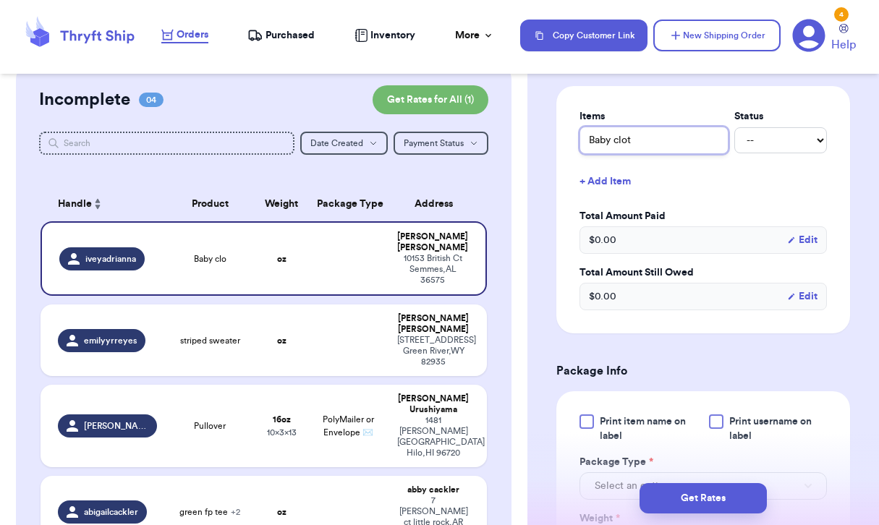
type input "Baby cloth"
type input "Baby clothe"
type input "Baby clothes"
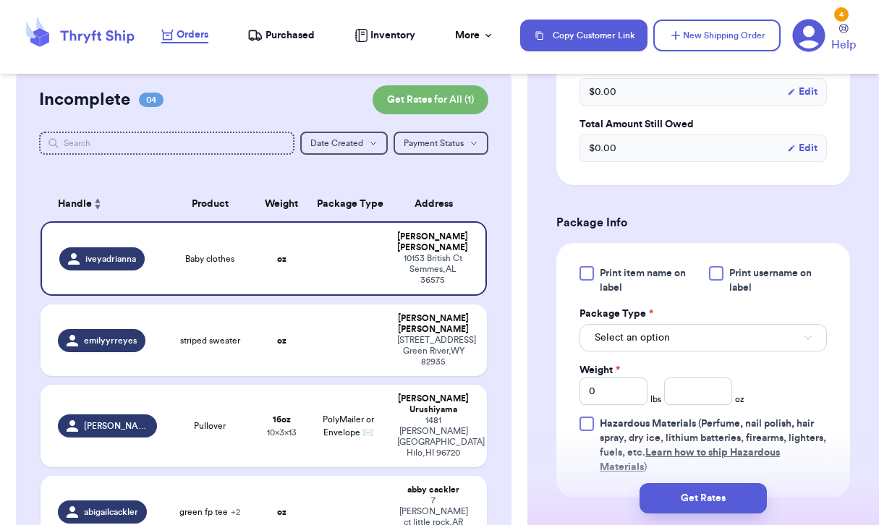
scroll to position [727, 0]
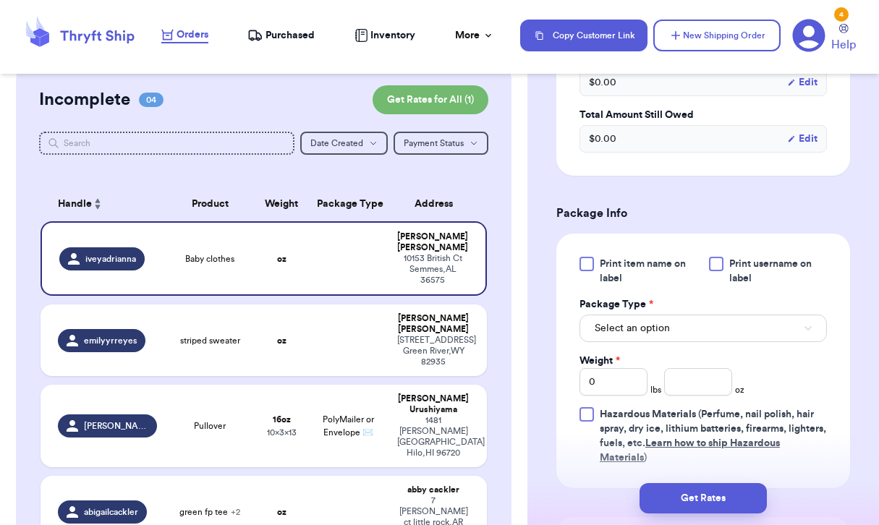
type input "Baby clothes"
click at [690, 329] on button "Select an option" at bounding box center [704, 329] width 248 height 28
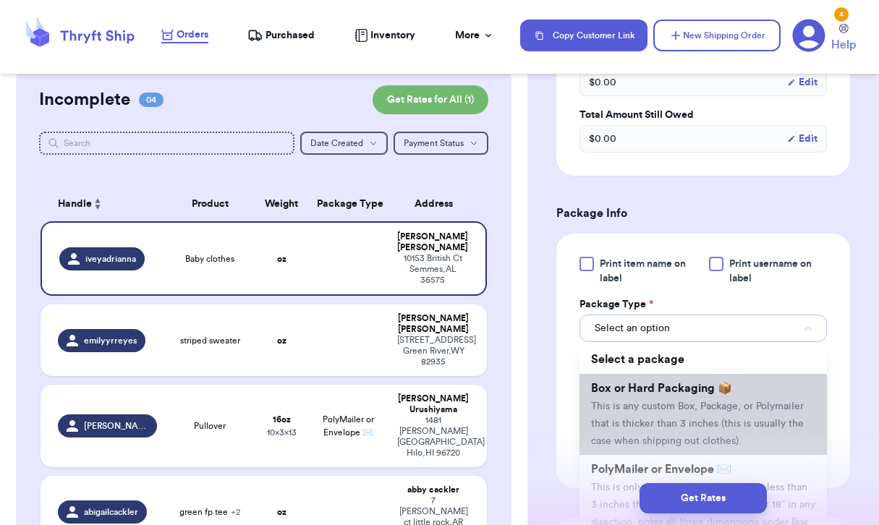
scroll to position [40, 0]
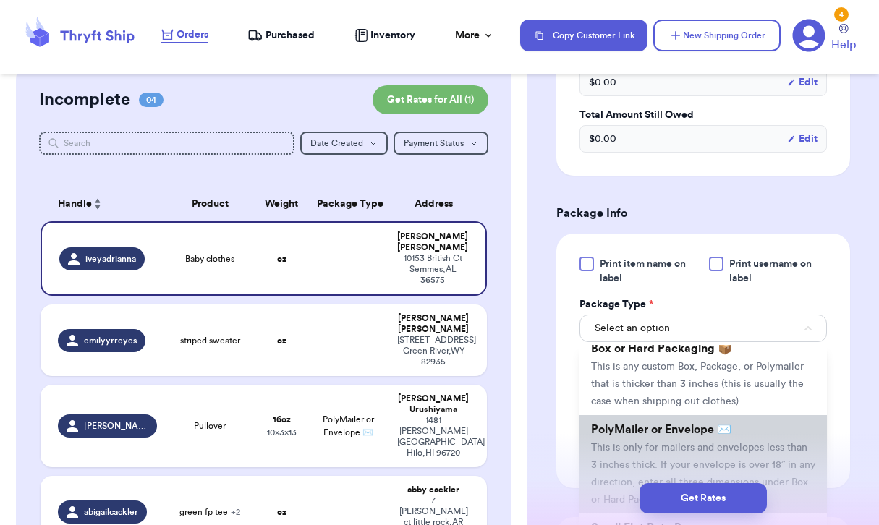
click at [648, 435] on span "PolyMailer or Envelope ✉️" at bounding box center [661, 430] width 140 height 12
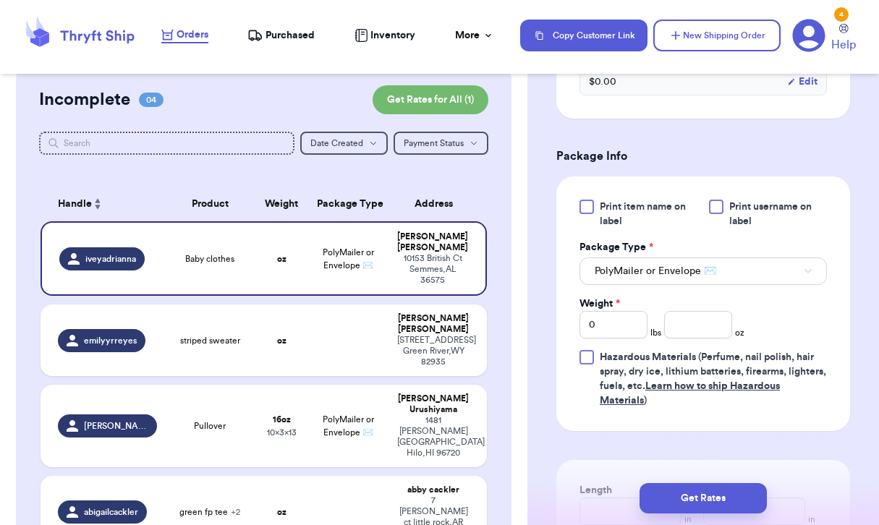
scroll to position [785, 0]
click at [631, 337] on input "0" at bounding box center [614, 324] width 68 height 28
type input "1"
click at [714, 331] on input "number" at bounding box center [698, 324] width 68 height 28
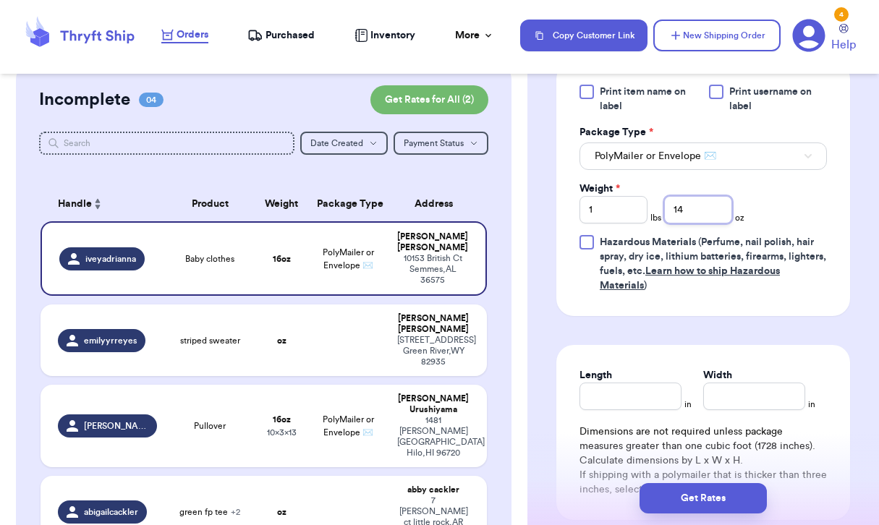
scroll to position [902, 0]
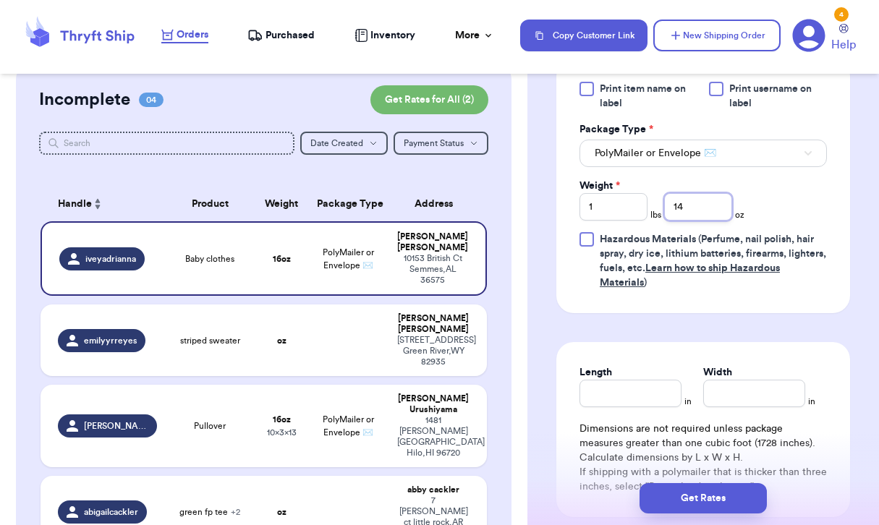
type input "14"
click at [631, 405] on input "Length" at bounding box center [631, 394] width 102 height 28
type input "13"
click at [738, 399] on input "Width *" at bounding box center [754, 394] width 102 height 28
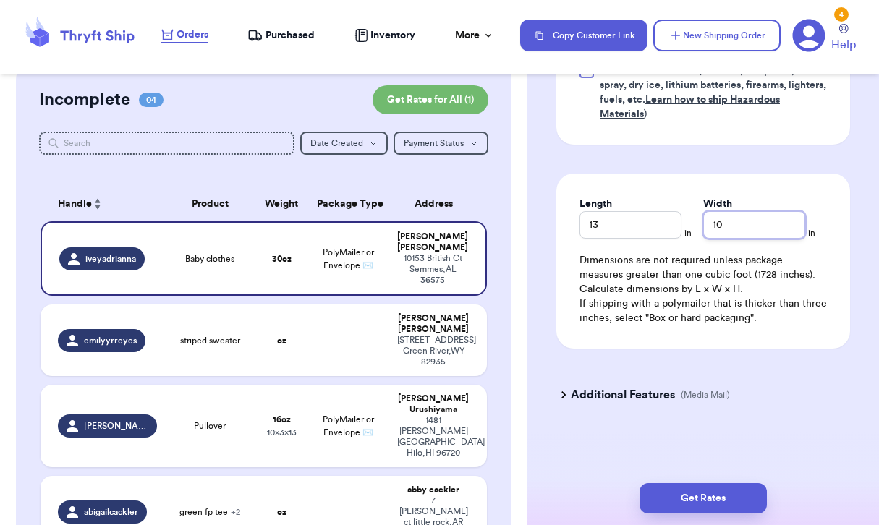
scroll to position [1073, 0]
type input "10"
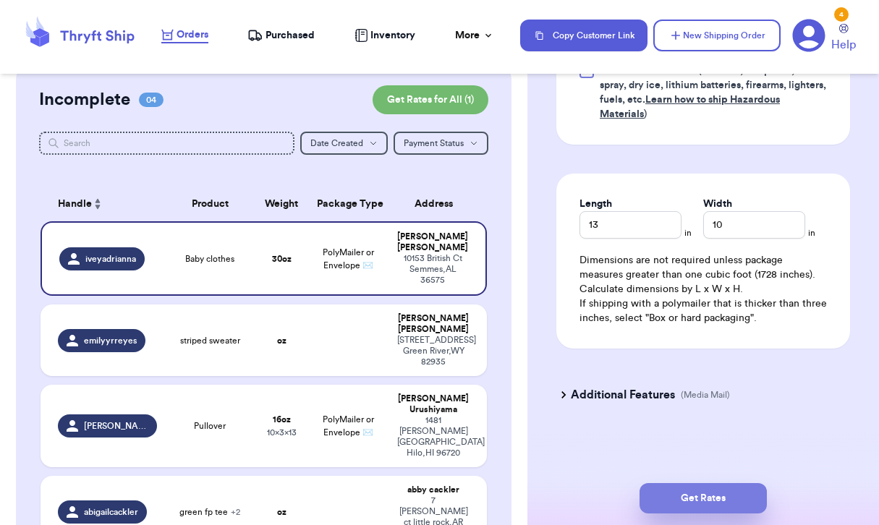
click at [702, 492] on button "Get Rates" at bounding box center [703, 498] width 127 height 30
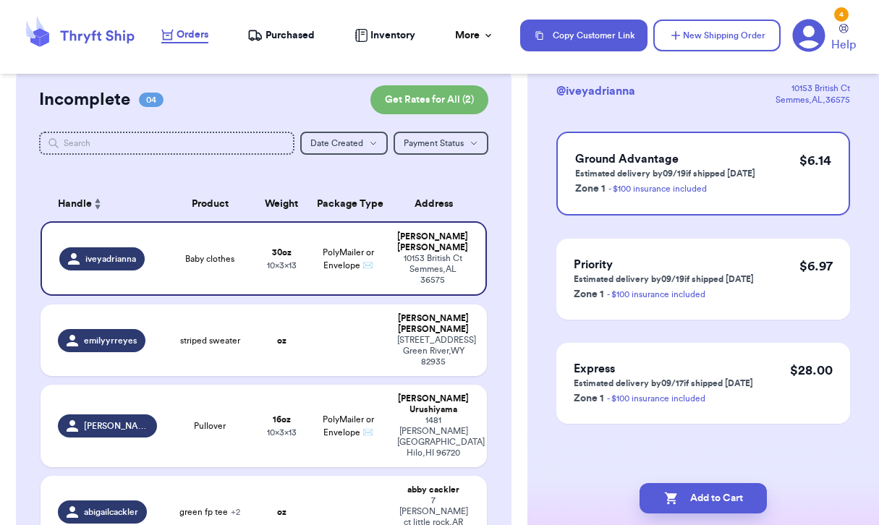
scroll to position [0, 0]
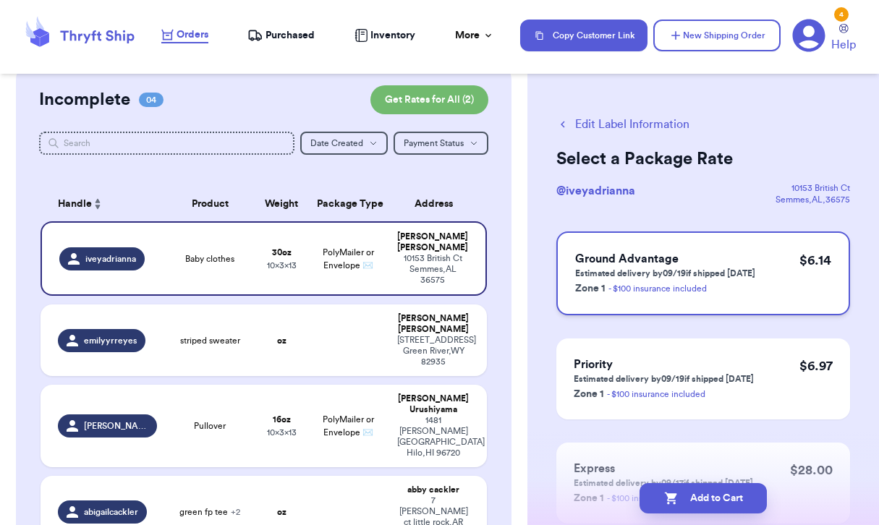
click at [753, 258] on h3 "Ground Advantage" at bounding box center [665, 258] width 180 height 17
click at [710, 494] on button "Add to Cart" at bounding box center [703, 498] width 127 height 30
checkbox input "true"
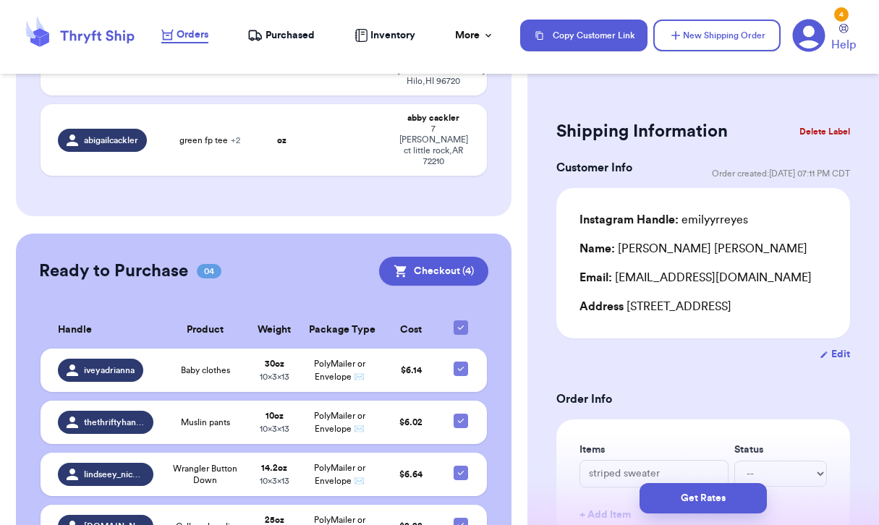
scroll to position [491, 0]
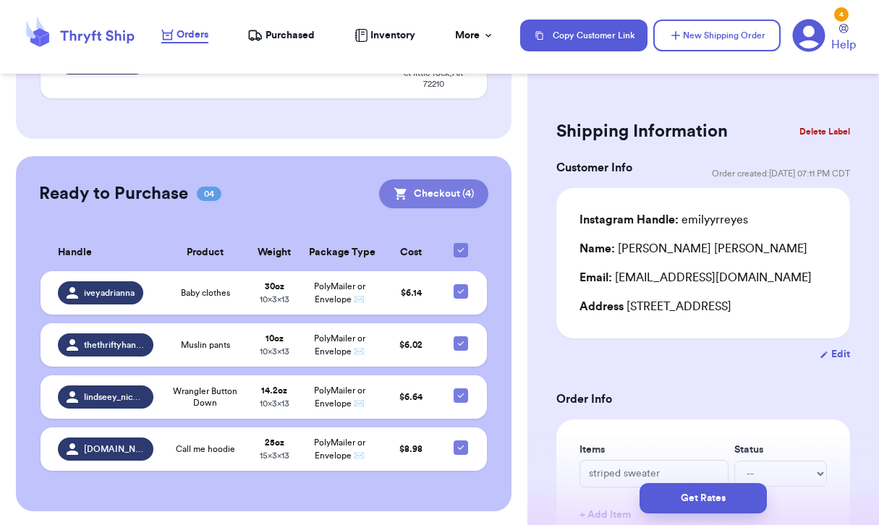
click at [437, 179] on button "Checkout ( 4 )" at bounding box center [433, 193] width 109 height 29
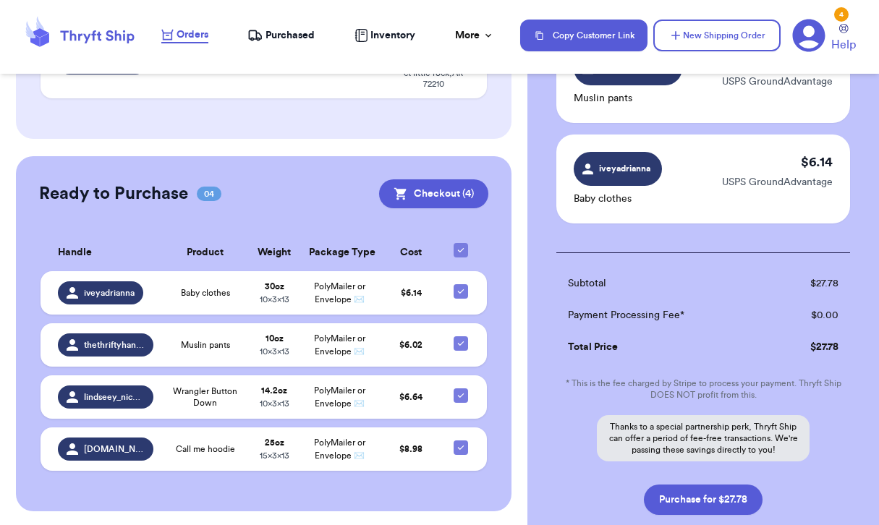
scroll to position [364, 0]
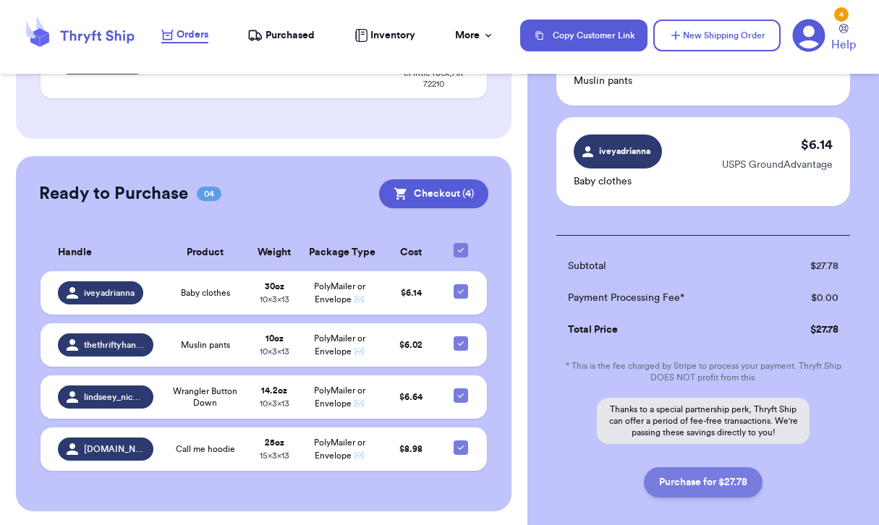
click at [719, 486] on button "Purchase for $27.78" at bounding box center [703, 483] width 119 height 30
checkbox input "false"
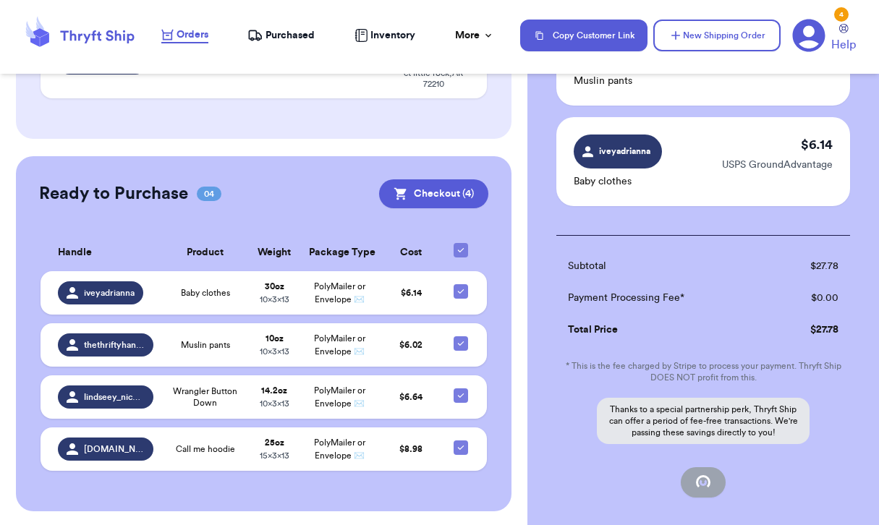
checkbox input "false"
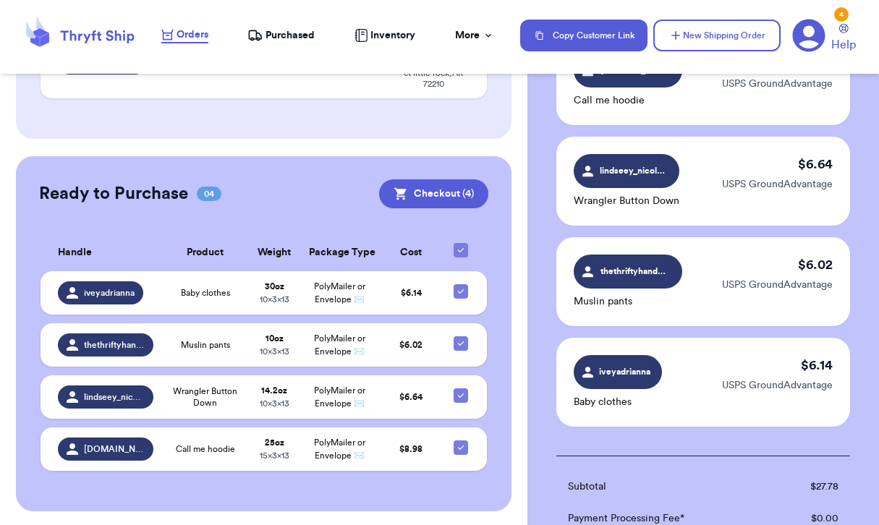
checkbox input "true"
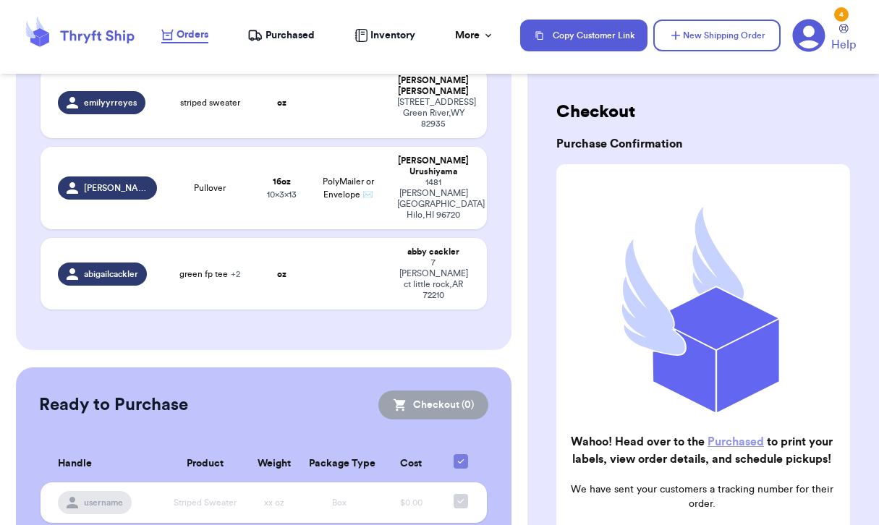
scroll to position [30, 0]
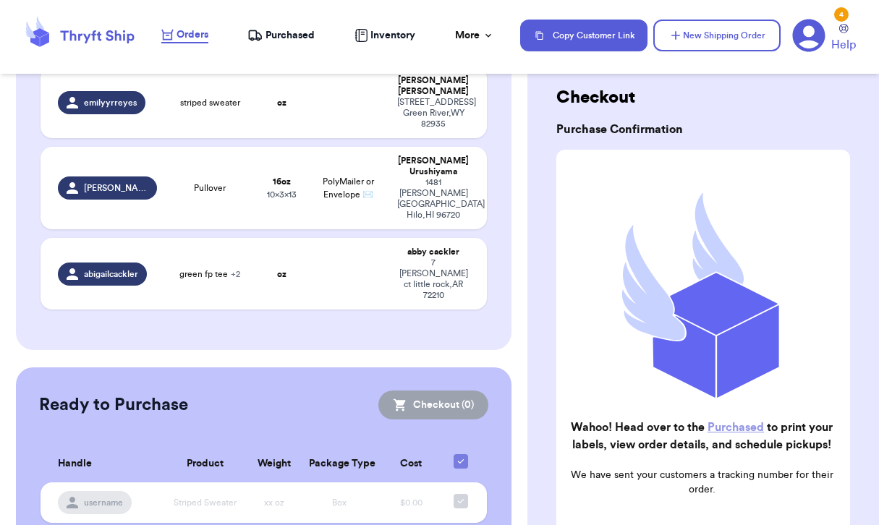
click at [300, 30] on span "Purchased" at bounding box center [290, 35] width 49 height 14
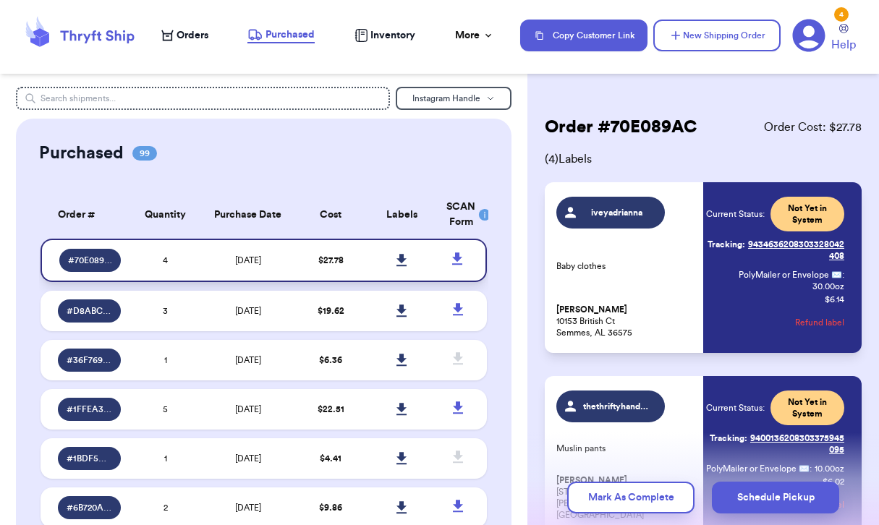
click at [404, 258] on icon at bounding box center [402, 260] width 10 height 12
